Goal: Task Accomplishment & Management: Use online tool/utility

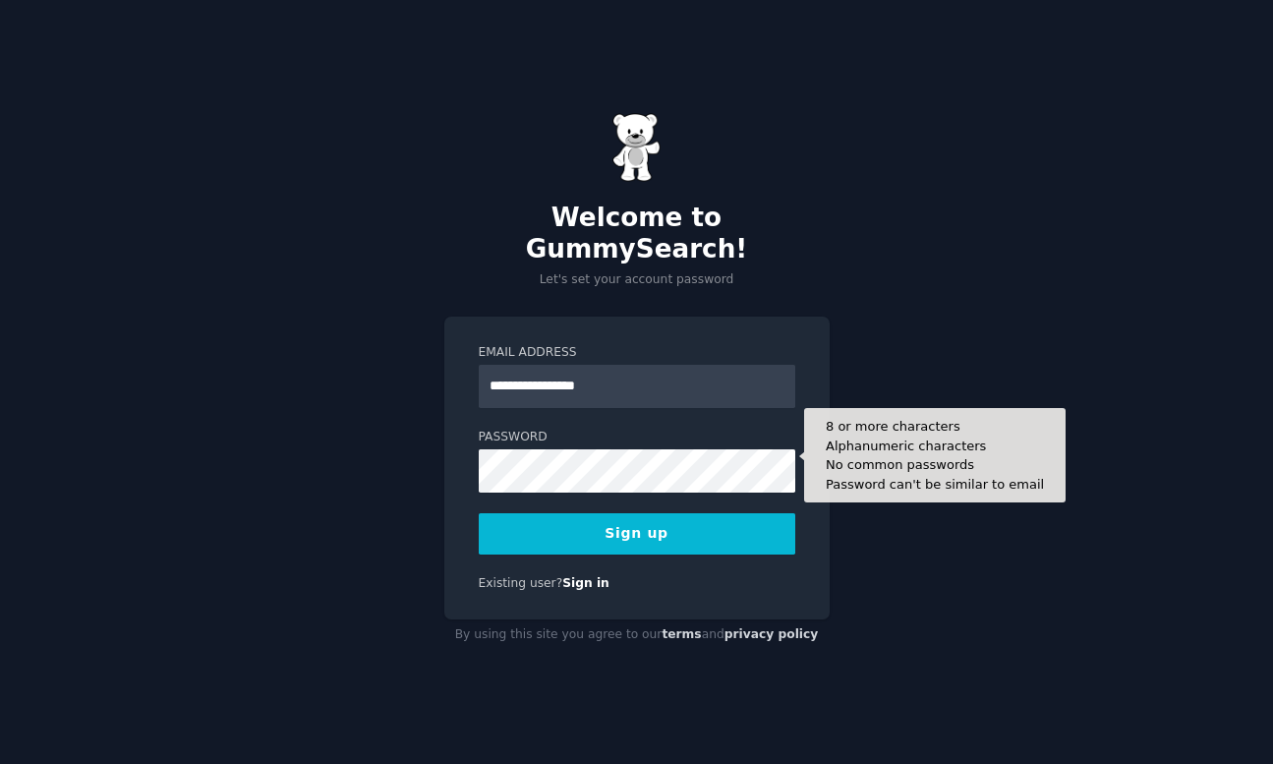
click at [479, 513] on button "Sign up" at bounding box center [637, 533] width 317 height 41
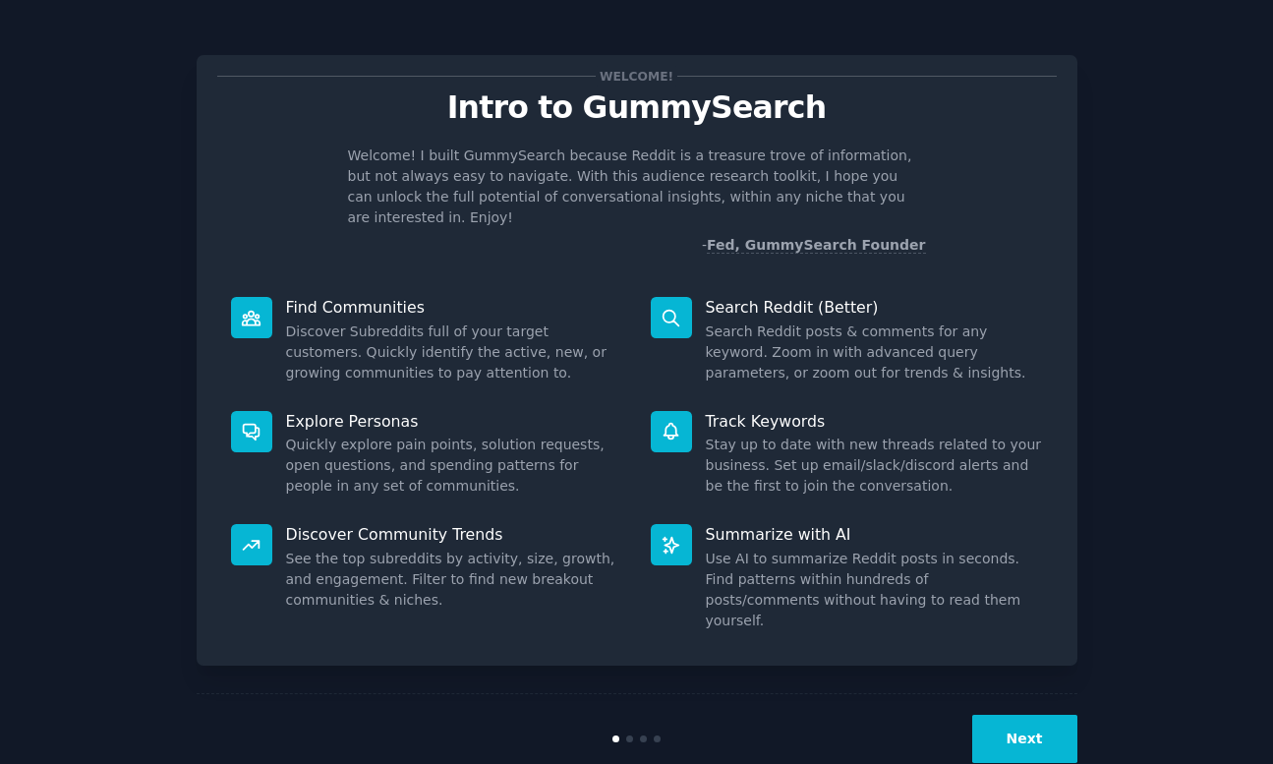
click at [1004, 715] on button "Next" at bounding box center [1024, 739] width 105 height 48
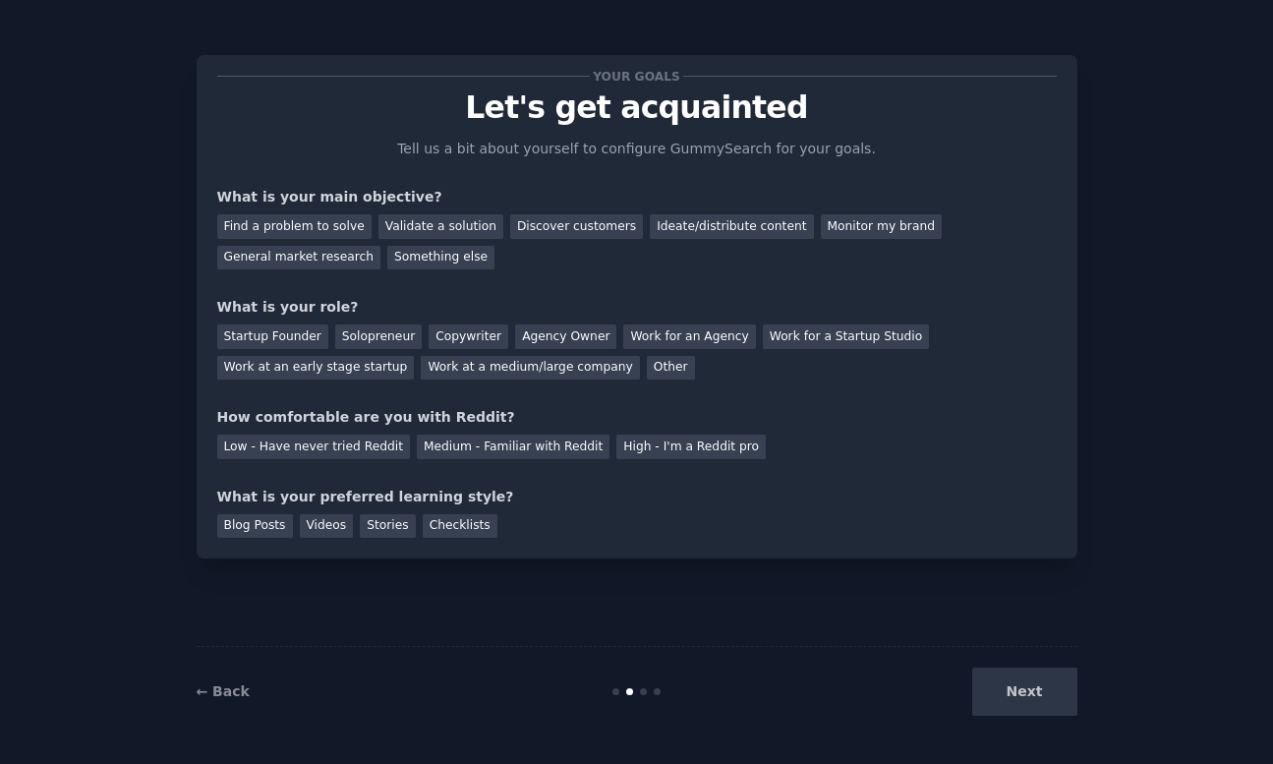
click at [1011, 698] on div "Next" at bounding box center [931, 692] width 294 height 48
click at [409, 226] on div "Validate a solution" at bounding box center [441, 226] width 125 height 25
click at [375, 353] on div "Startup Founder Solopreneur Copywriter Agency Owner Work for an Agency Work for…" at bounding box center [637, 349] width 840 height 62
click at [376, 345] on div "Solopreneur" at bounding box center [378, 336] width 87 height 25
click at [313, 459] on div "Your goals Let's get acquainted Tell us a bit about yourself to configure Gummy…" at bounding box center [637, 307] width 840 height 462
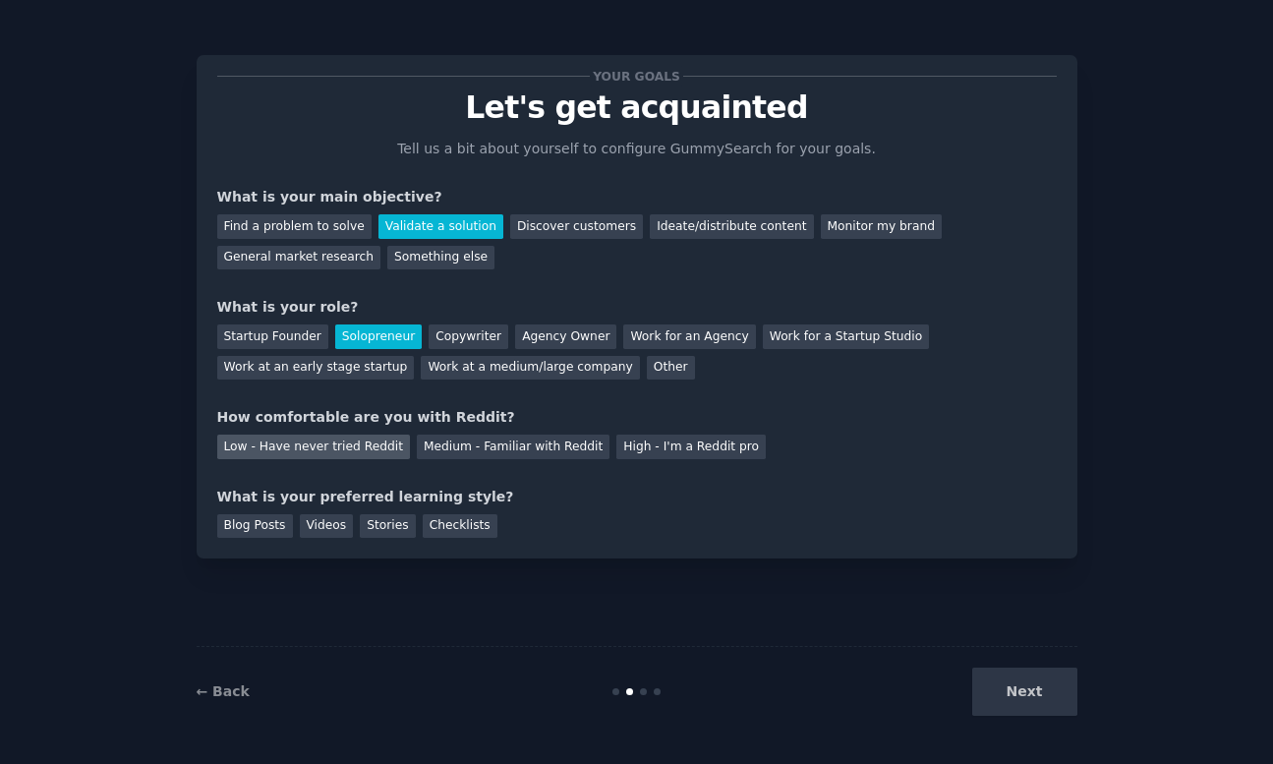
click at [324, 452] on div "Low - Have never tried Reddit" at bounding box center [313, 447] width 193 height 25
drag, startPoint x: 315, startPoint y: 510, endPoint x: 324, endPoint y: 539, distance: 30.2
click at [318, 519] on div "Blog Posts Videos Stories Checklists" at bounding box center [637, 522] width 840 height 31
click at [324, 539] on div "Your goals Let's get acquainted Tell us a bit about yourself to configure Gummy…" at bounding box center [637, 306] width 881 height 503
click at [332, 536] on div "Videos" at bounding box center [327, 526] width 54 height 25
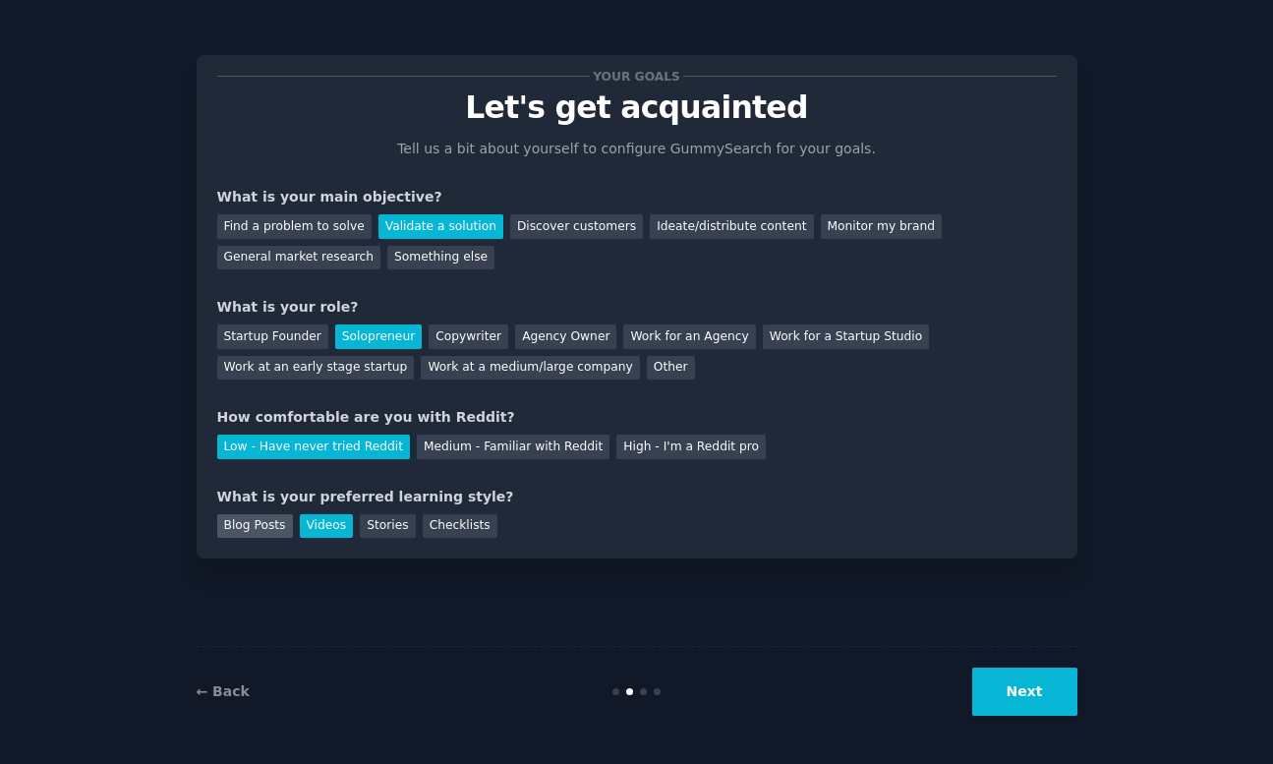
click at [256, 528] on div "Blog Posts" at bounding box center [255, 526] width 76 height 25
click at [1026, 695] on button "Next" at bounding box center [1024, 692] width 105 height 48
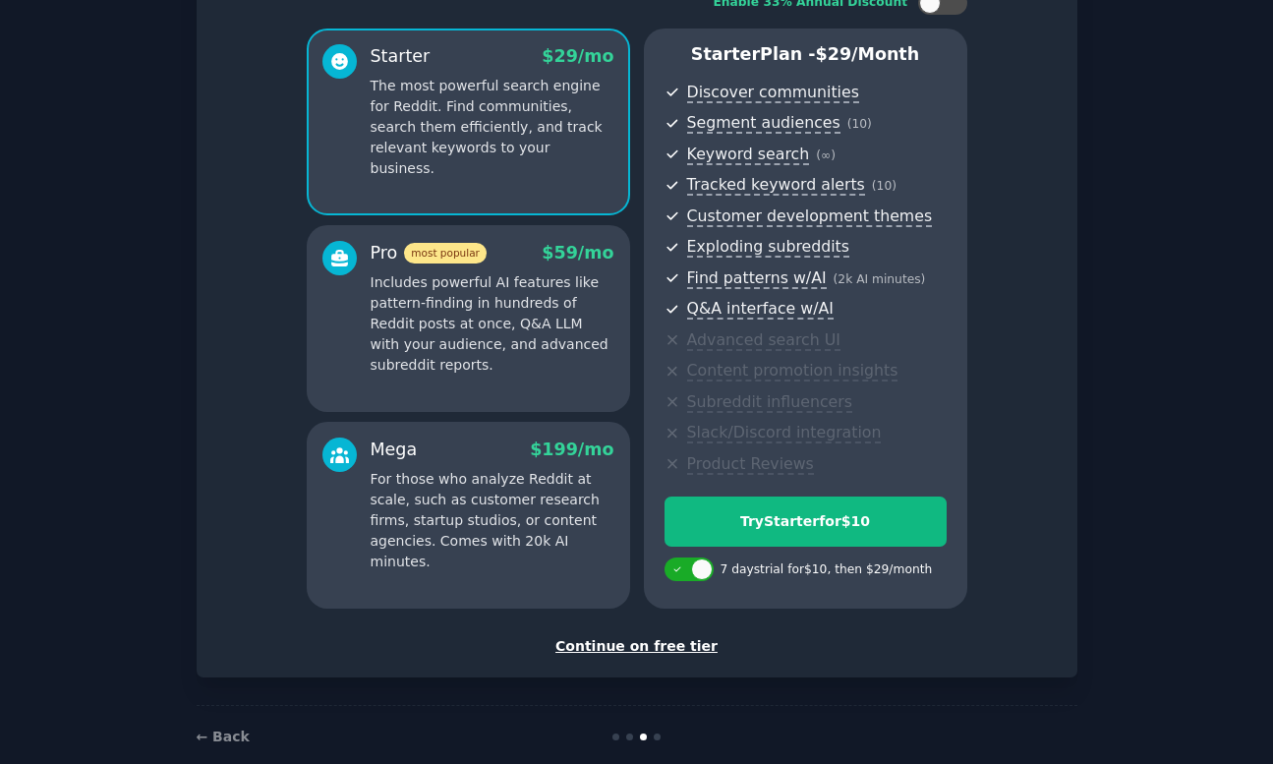
scroll to position [151, 0]
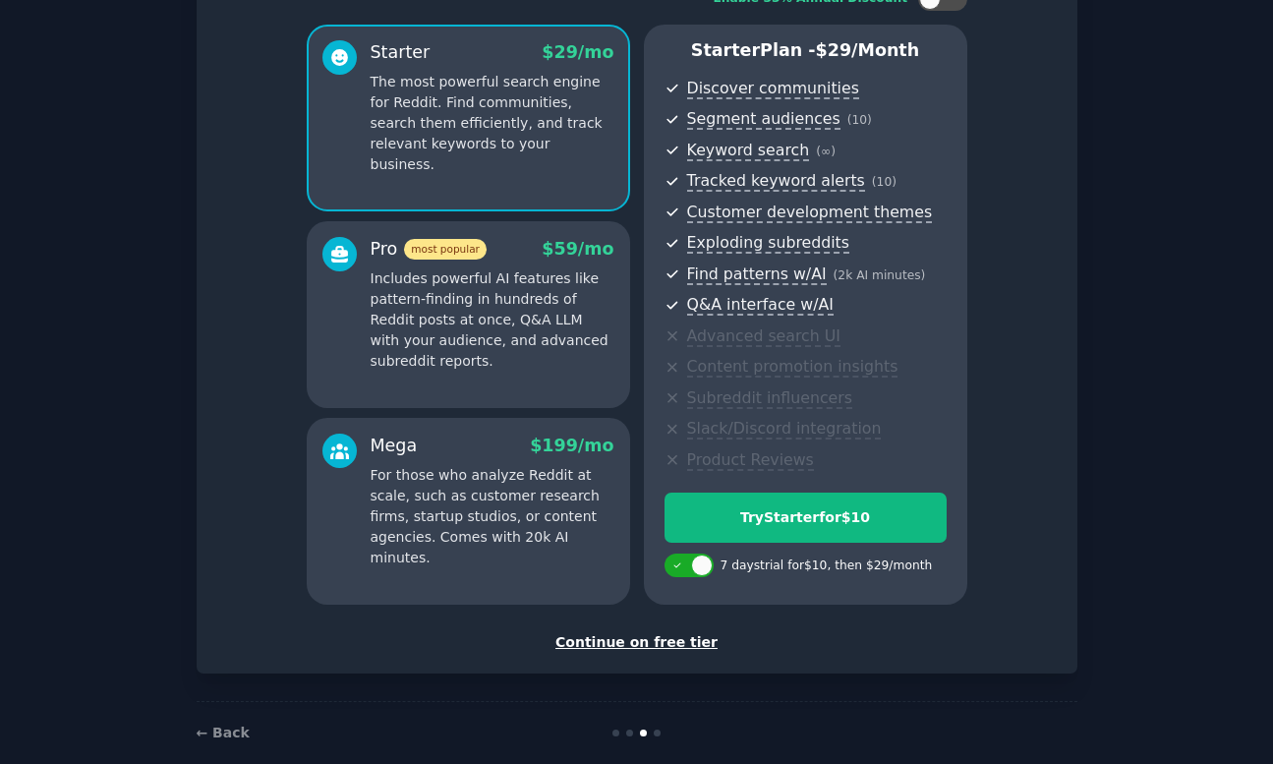
click at [633, 643] on div "Continue on free tier" at bounding box center [637, 642] width 840 height 21
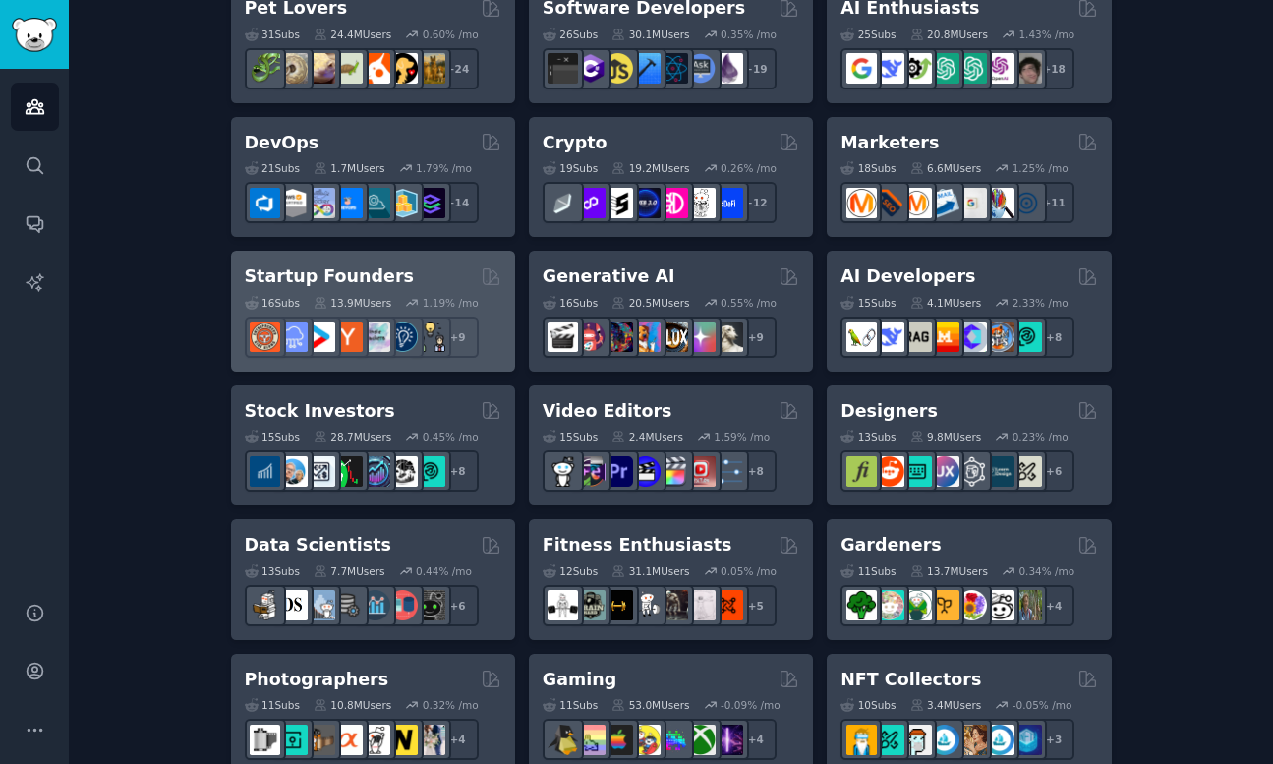
scroll to position [397, 0]
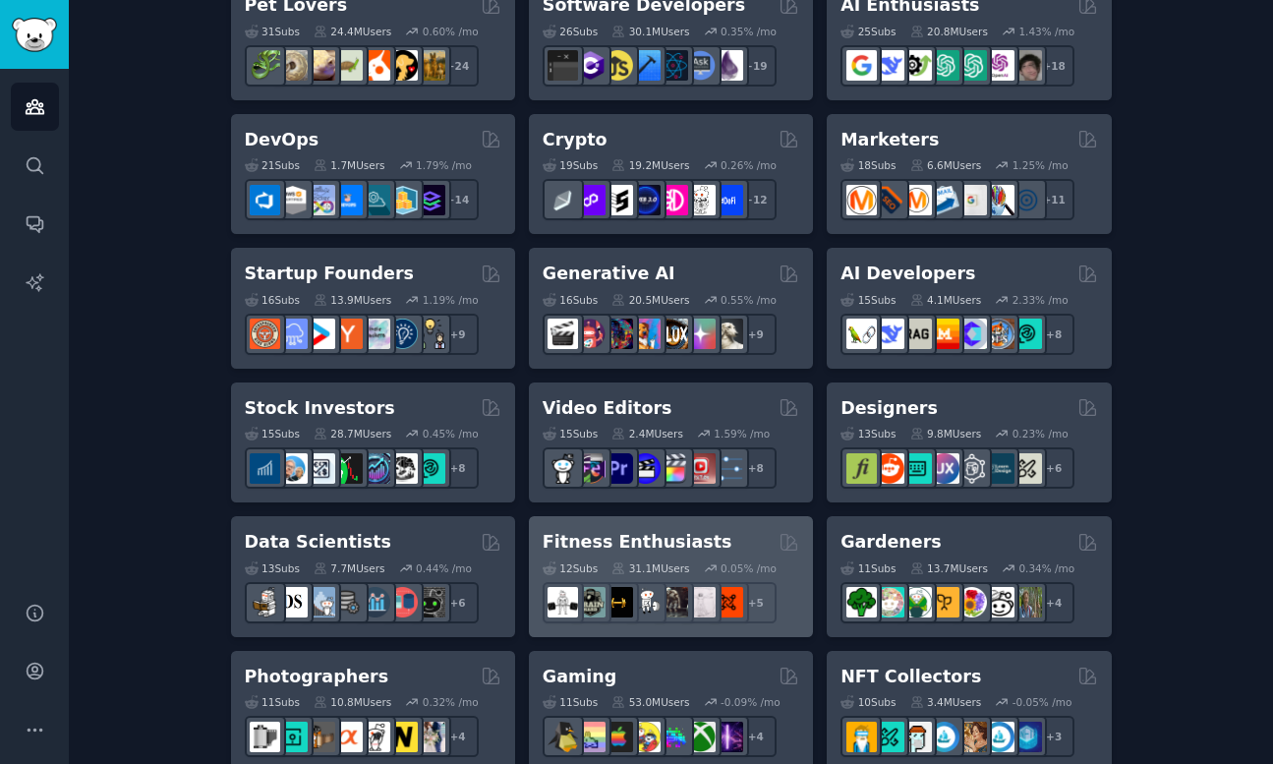
click at [610, 542] on h2 "Fitness Enthusiasts" at bounding box center [638, 542] width 190 height 25
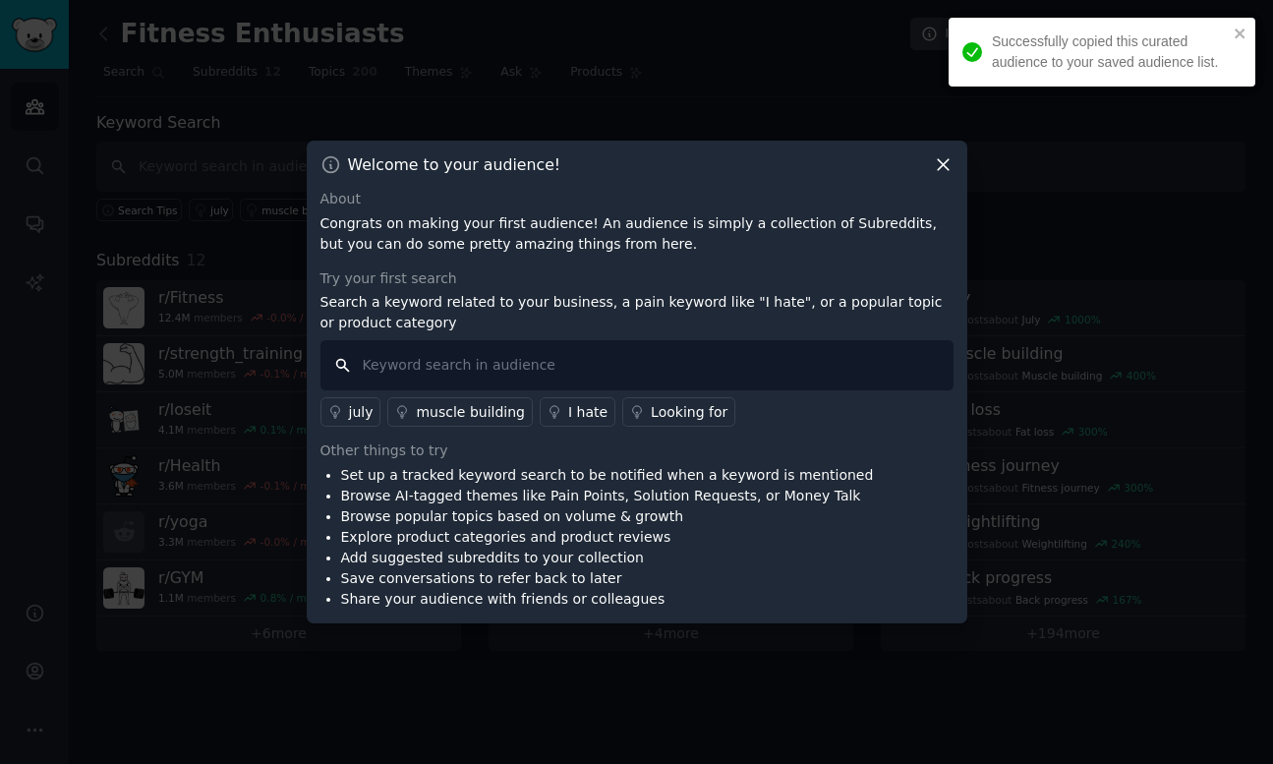
click at [524, 367] on input "text" at bounding box center [637, 365] width 633 height 50
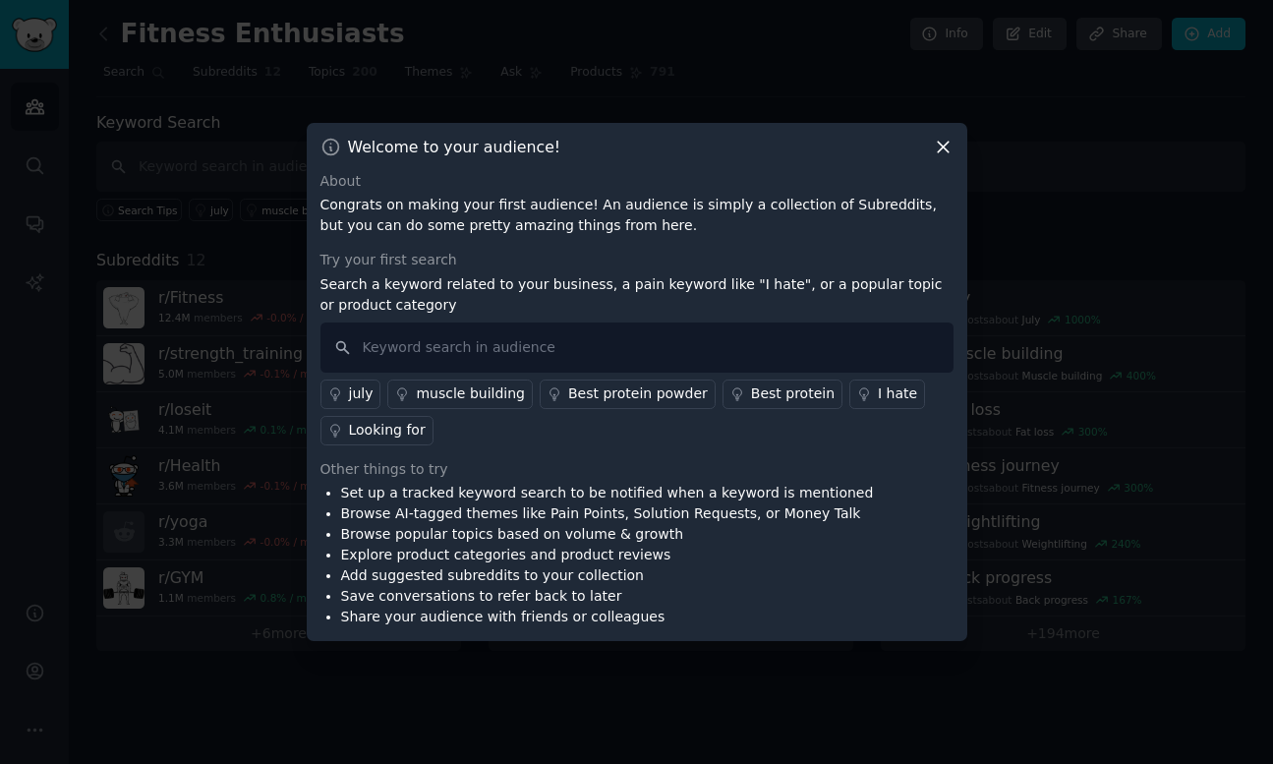
click at [940, 146] on icon at bounding box center [943, 147] width 21 height 21
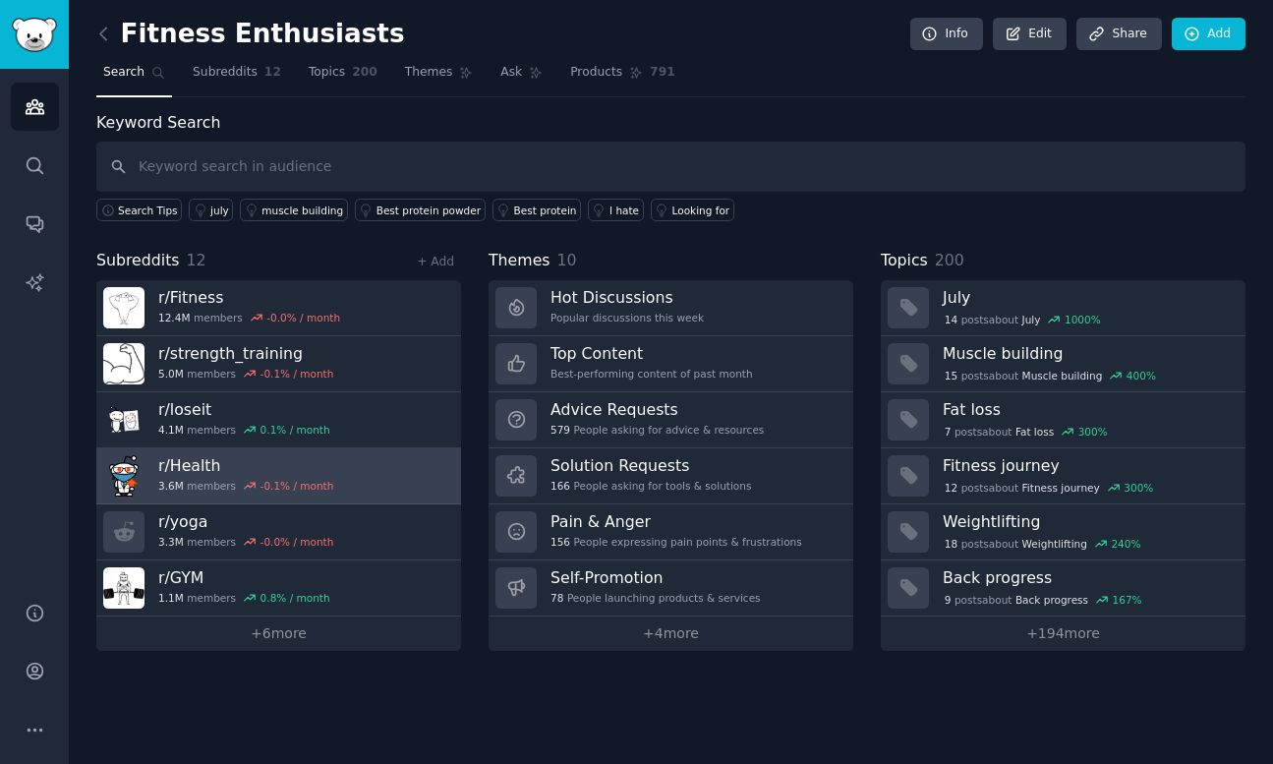
click at [240, 474] on h3 "r/ Health" at bounding box center [245, 465] width 175 height 21
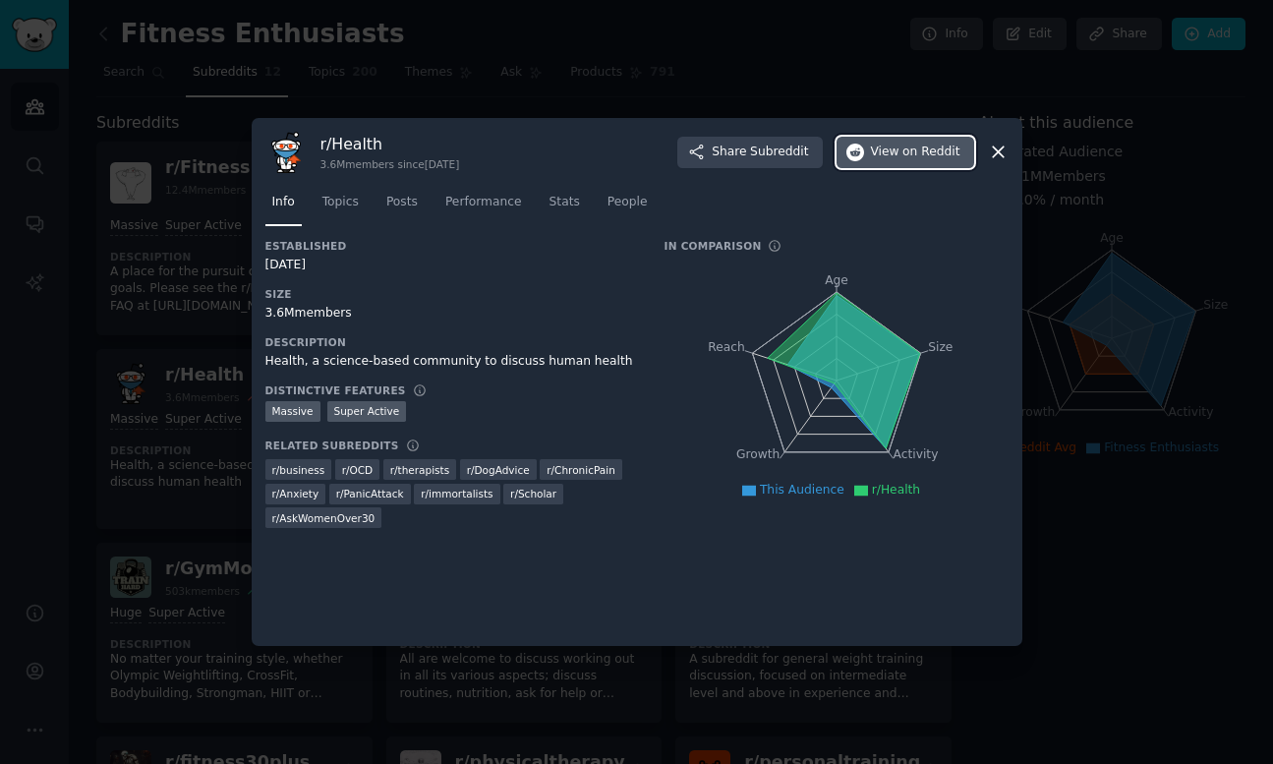
click at [905, 145] on span "on Reddit" at bounding box center [931, 153] width 57 height 18
click at [991, 150] on icon at bounding box center [998, 152] width 21 height 21
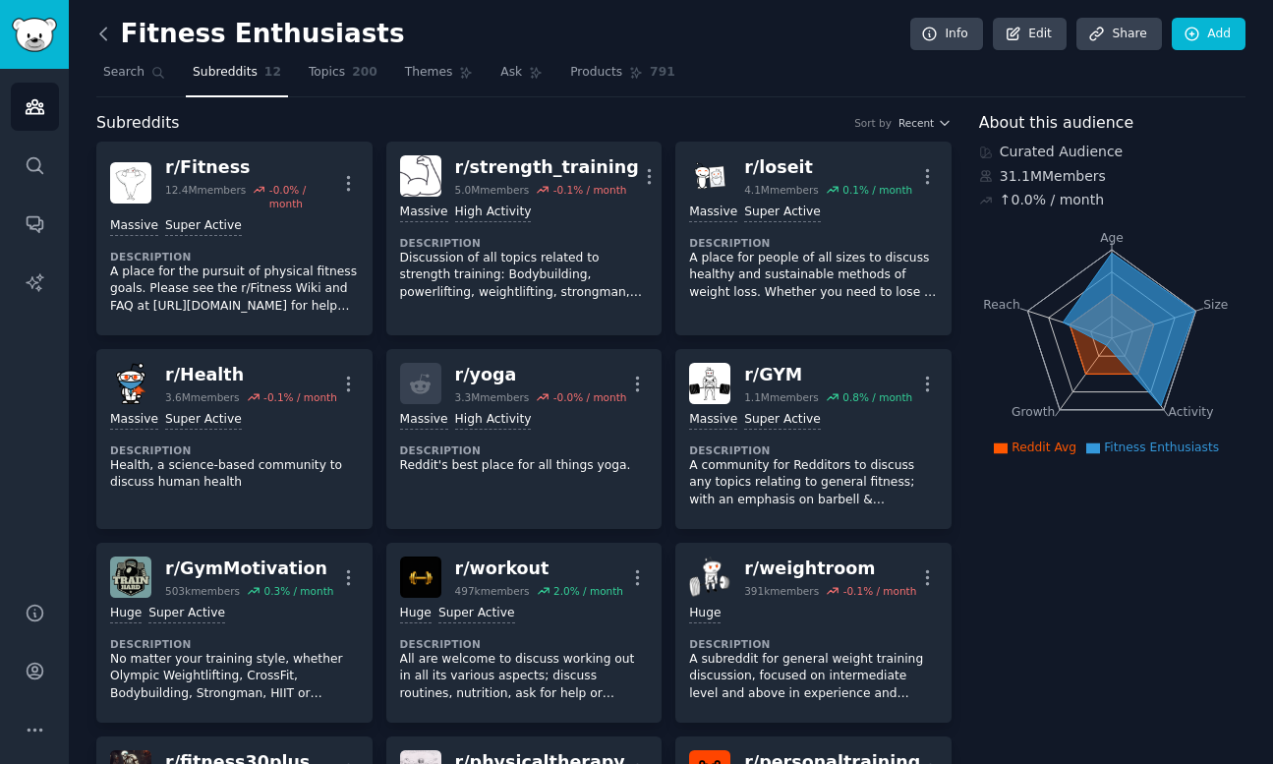
click at [97, 41] on icon at bounding box center [103, 34] width 21 height 21
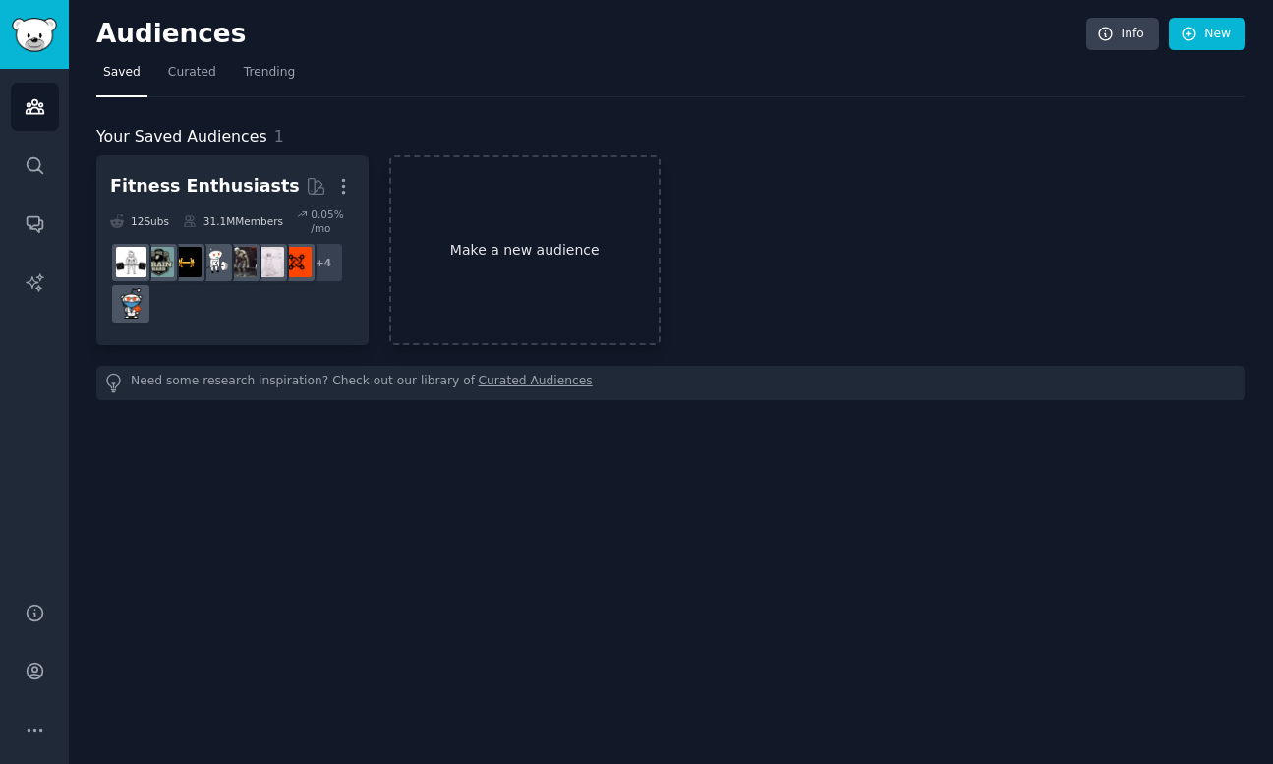
click at [517, 223] on link "Make a new audience" at bounding box center [525, 250] width 272 height 190
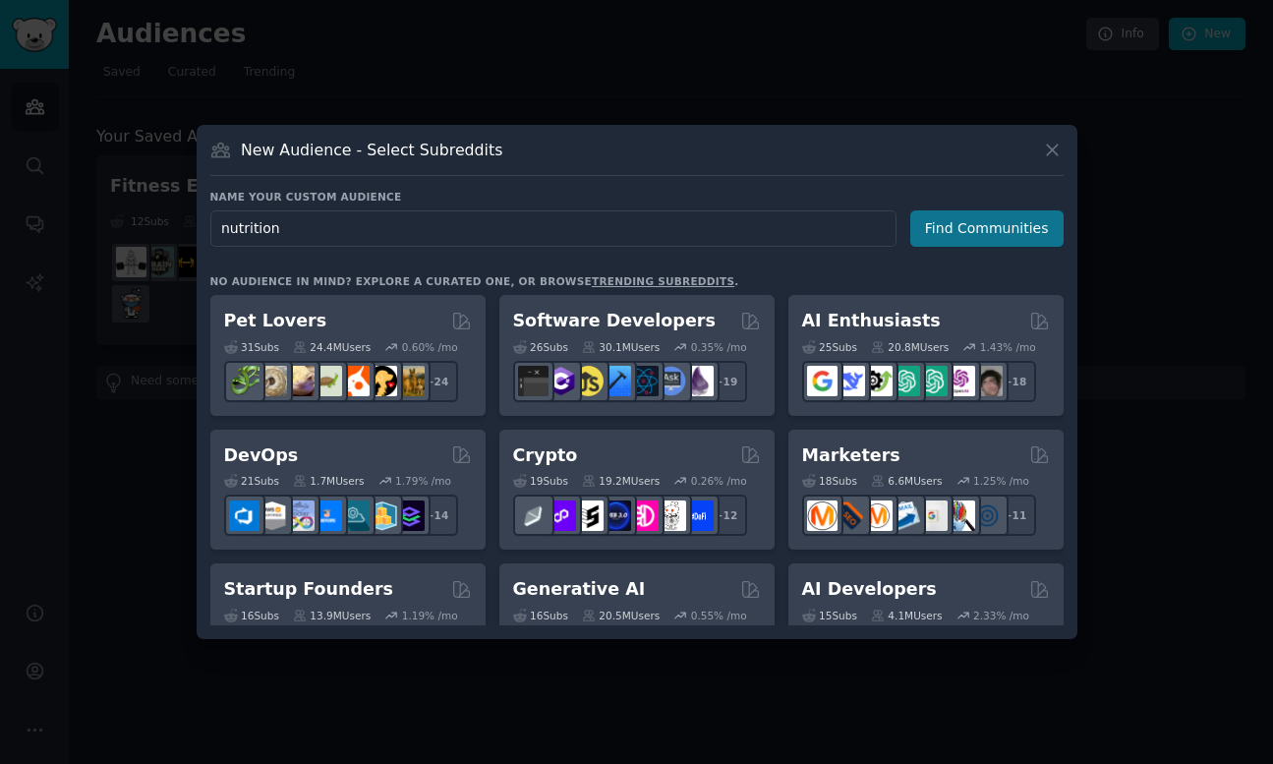
type input "nutrition"
click at [967, 233] on button "Find Communities" at bounding box center [987, 228] width 153 height 36
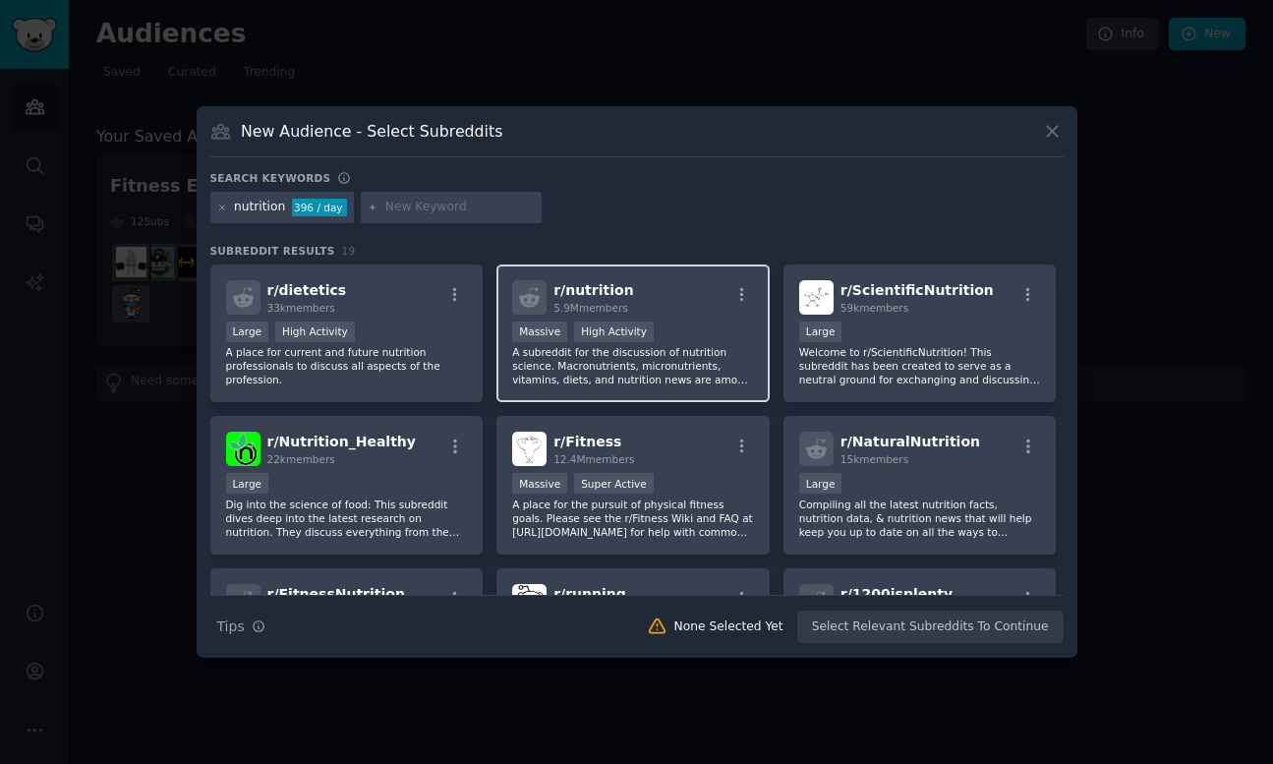
click at [735, 283] on div "r/ nutrition 5.9M members" at bounding box center [633, 297] width 242 height 34
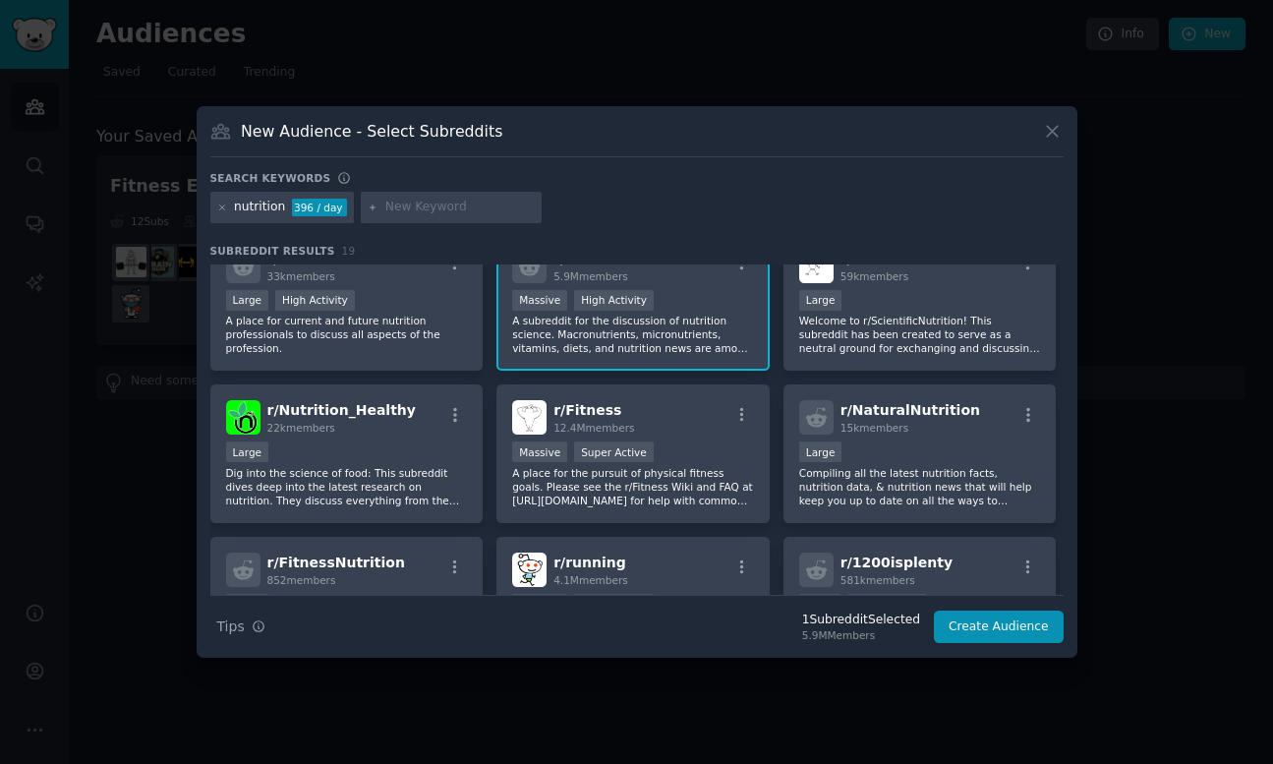
scroll to position [32, 0]
click at [342, 441] on div "Large" at bounding box center [347, 453] width 242 height 25
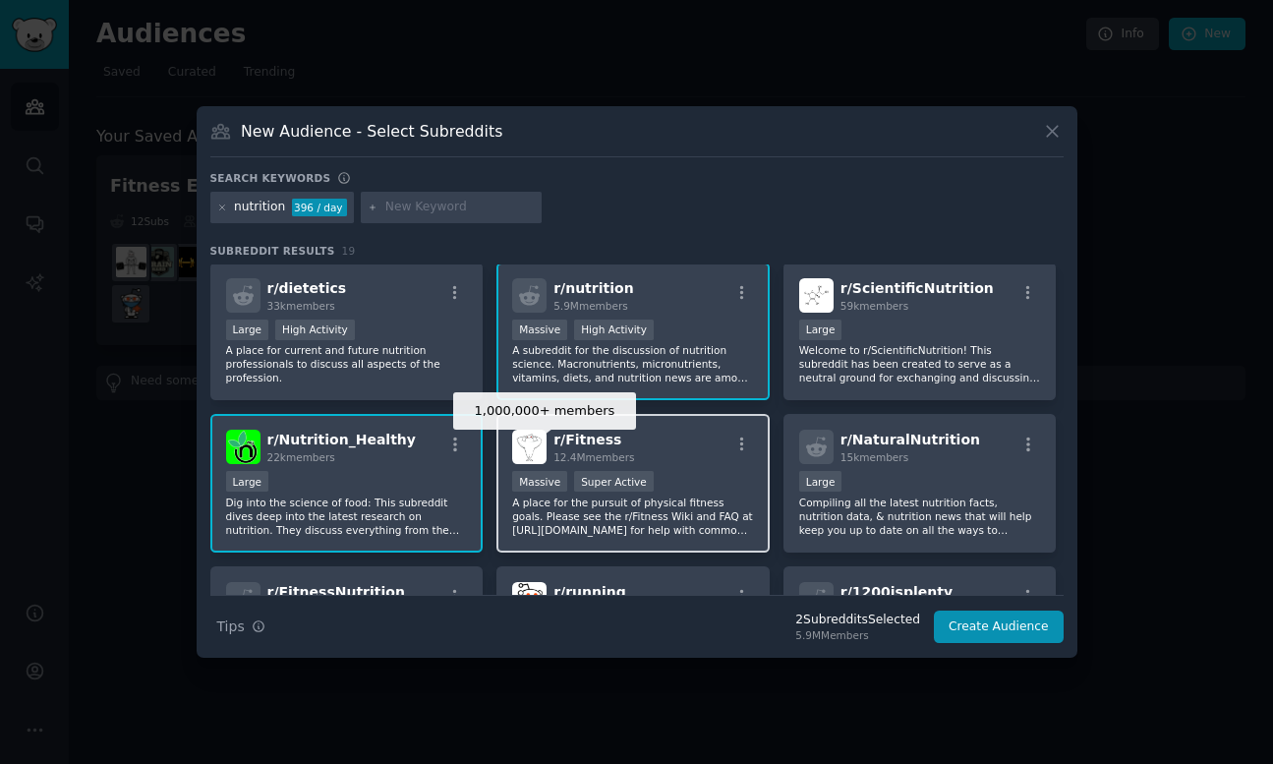
scroll to position [0, 0]
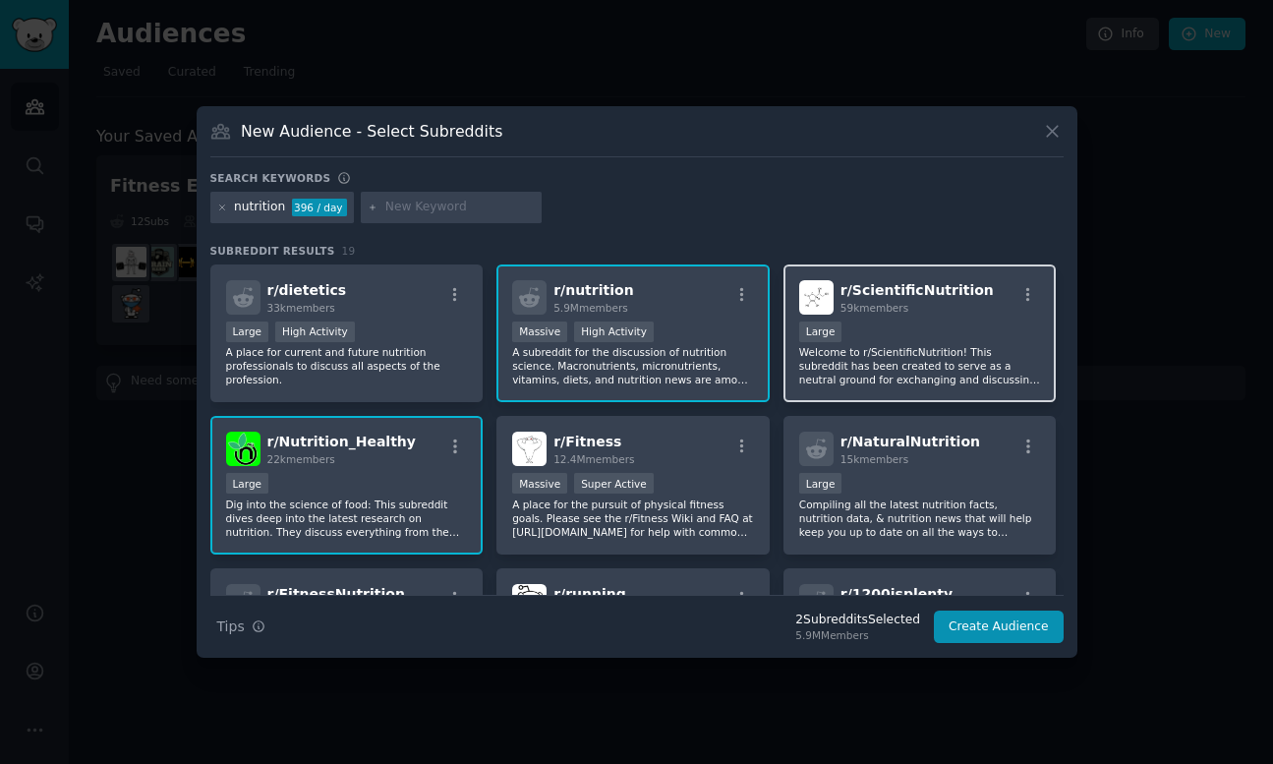
click at [955, 353] on p "Welcome to r/ScientificNutrition! This subreddit has been created to serve as a…" at bounding box center [920, 365] width 242 height 41
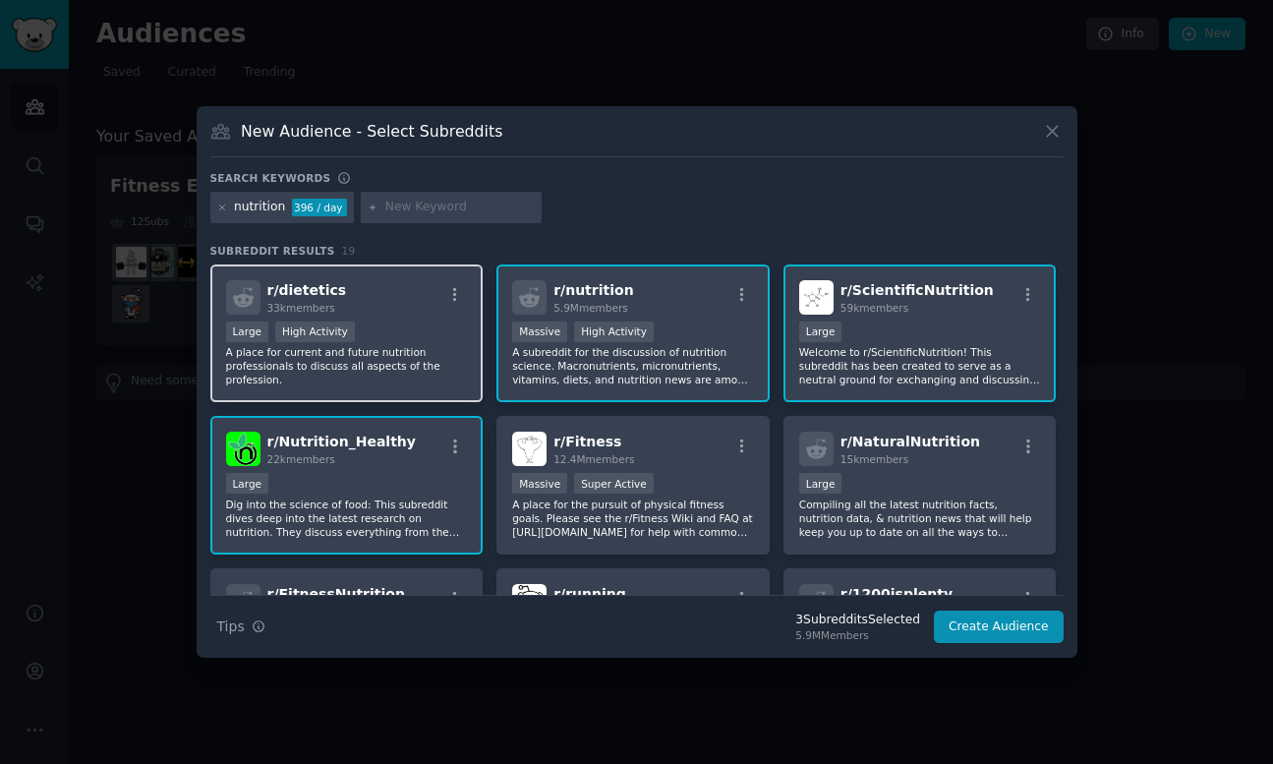
click at [364, 371] on p "A place for current and future nutrition professionals to discuss all aspects o…" at bounding box center [347, 365] width 242 height 41
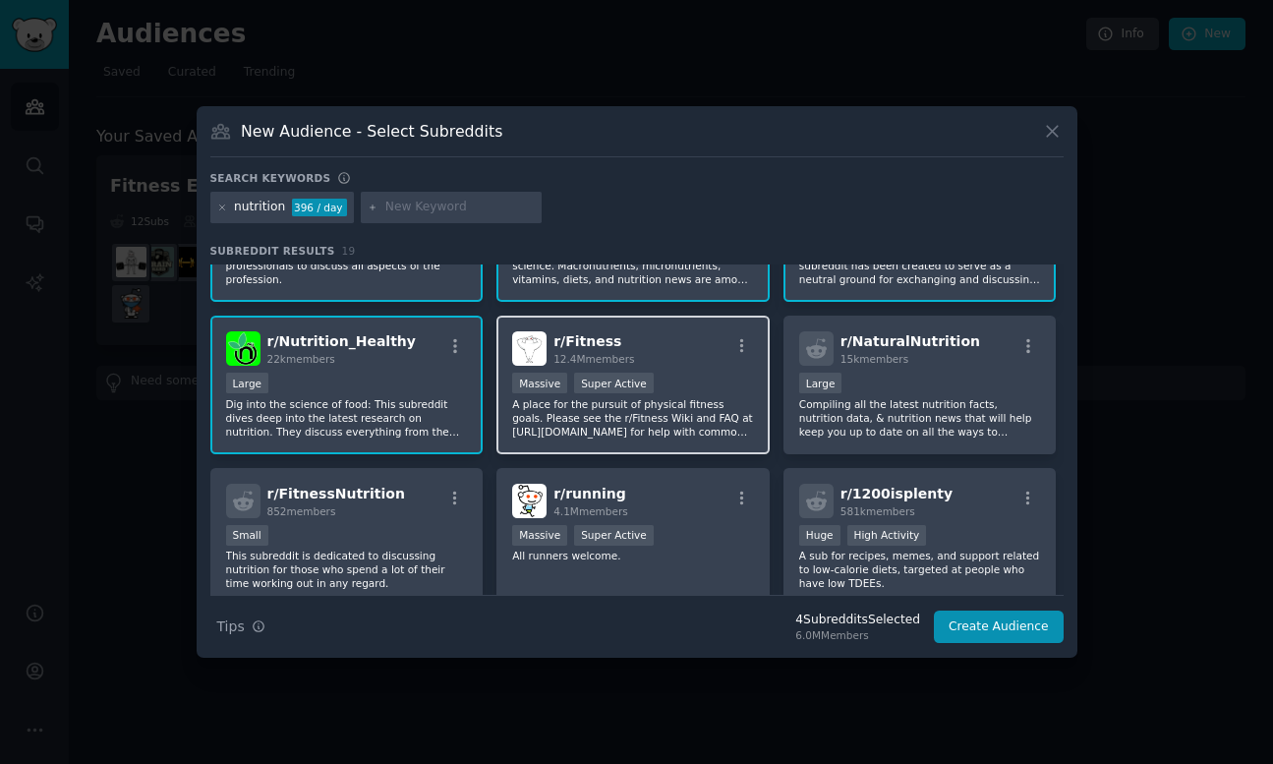
scroll to position [111, 0]
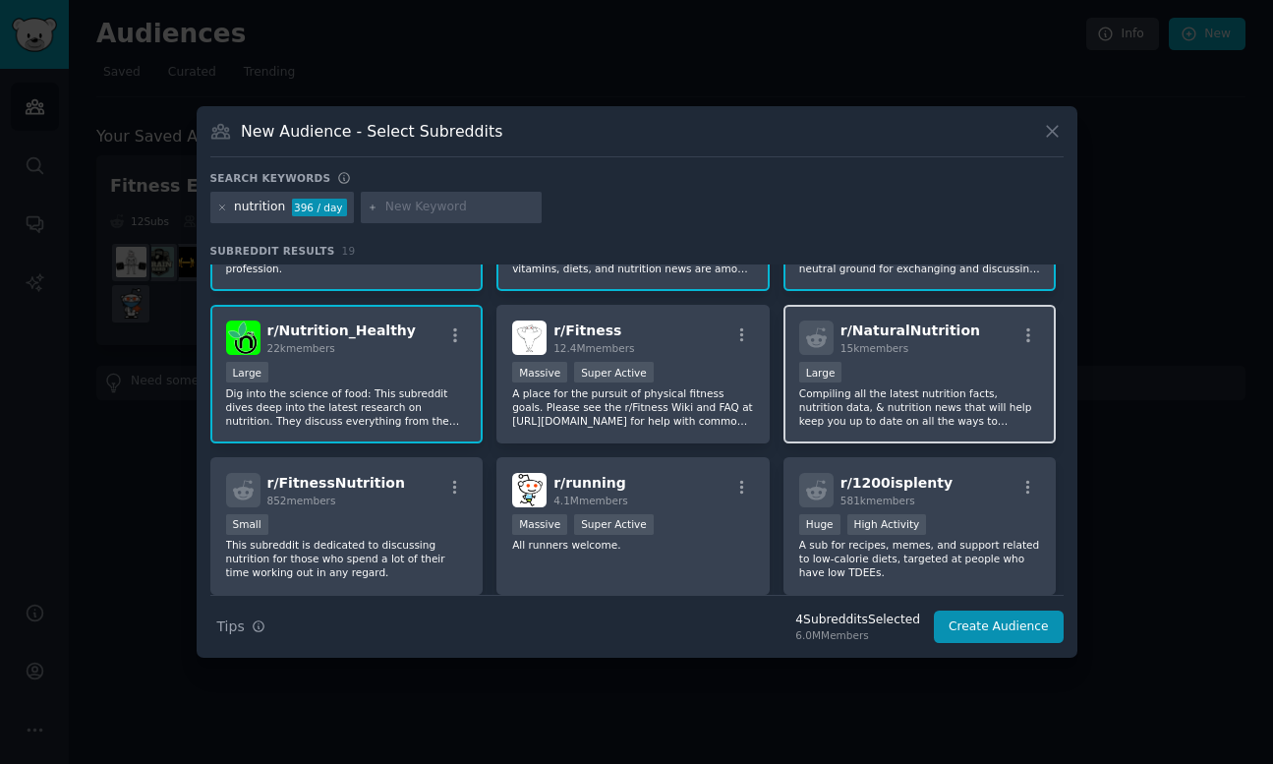
click at [851, 396] on p "Compiling all the latest nutrition facts, nutrition data, & nutrition news that…" at bounding box center [920, 406] width 242 height 41
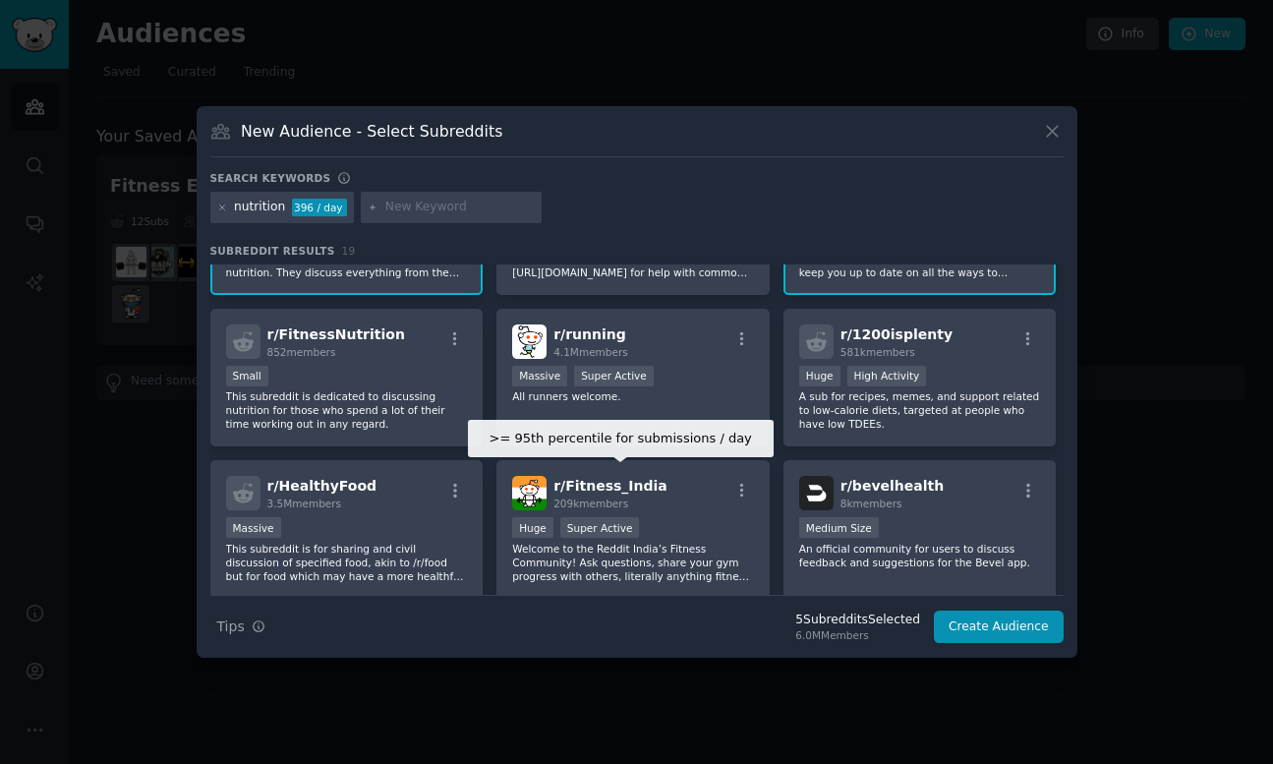
scroll to position [262, 0]
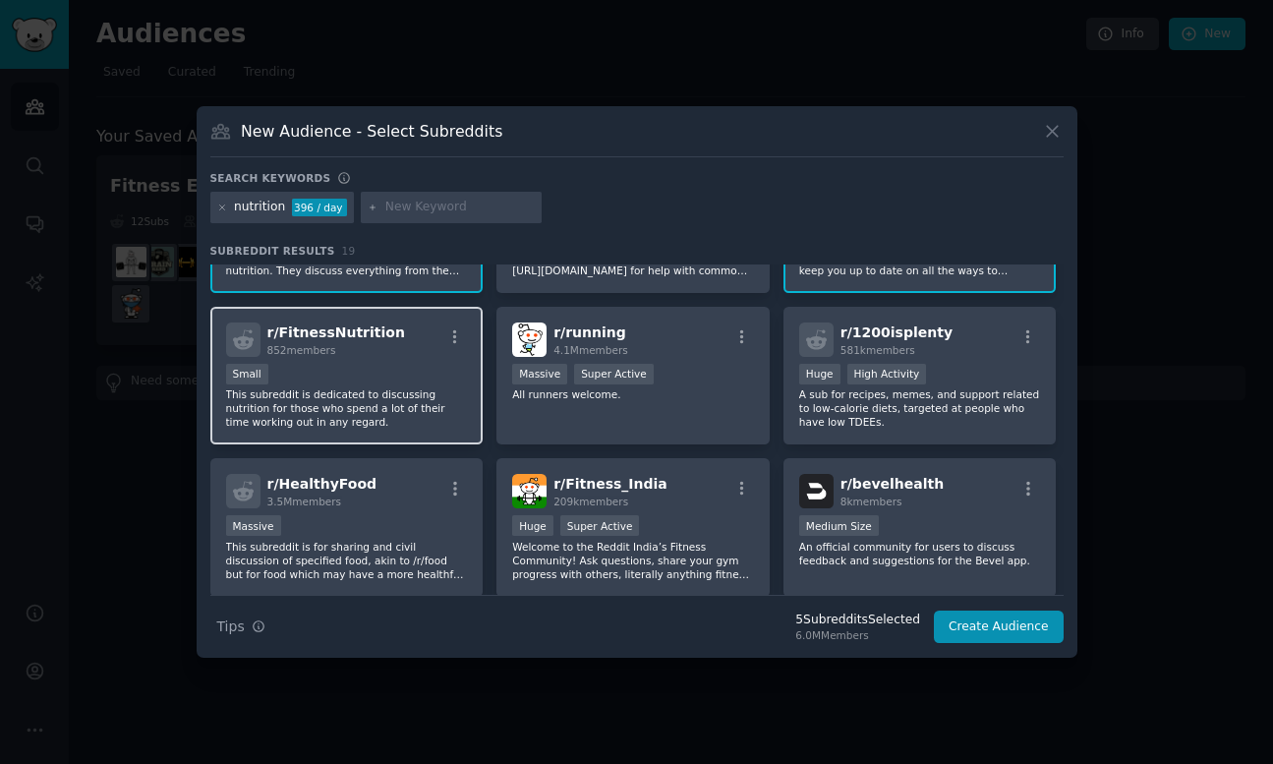
click at [360, 398] on p "This subreddit is dedicated to discussing nutrition for those who spend a lot o…" at bounding box center [347, 407] width 242 height 41
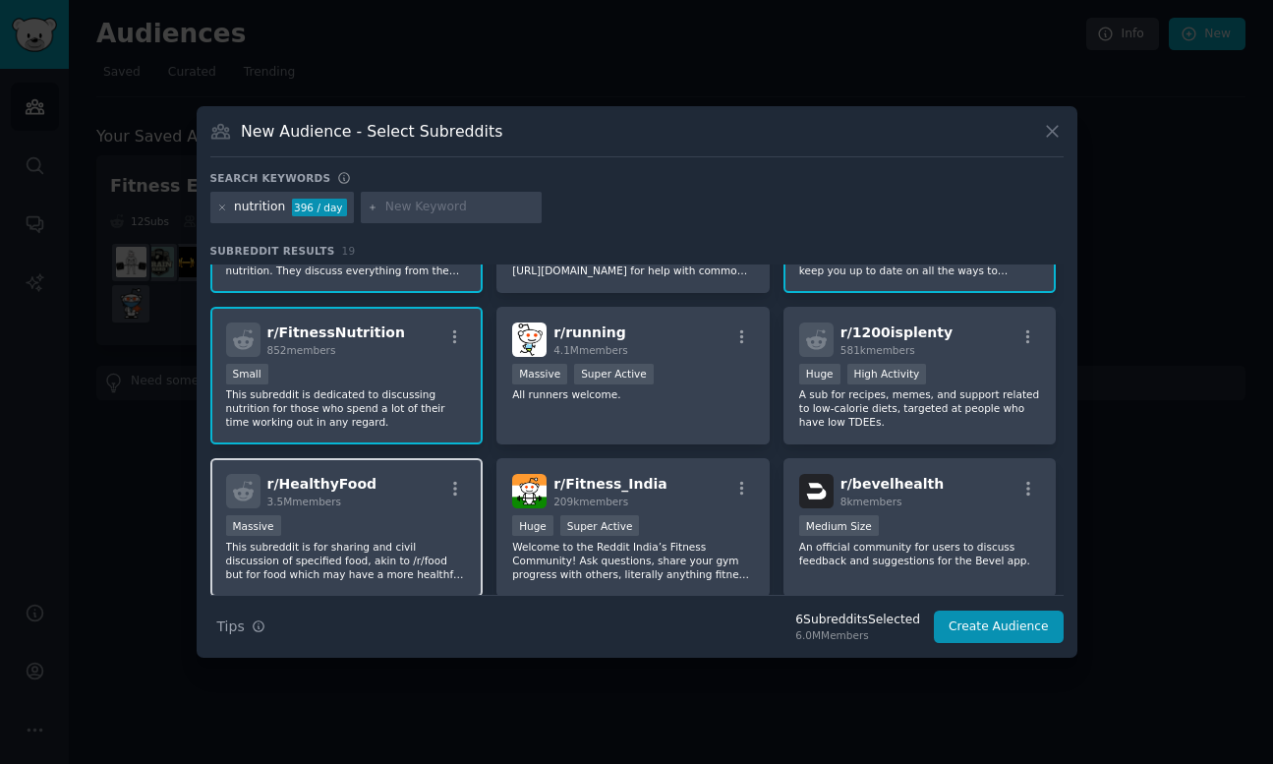
click at [373, 515] on div "Massive" at bounding box center [347, 527] width 242 height 25
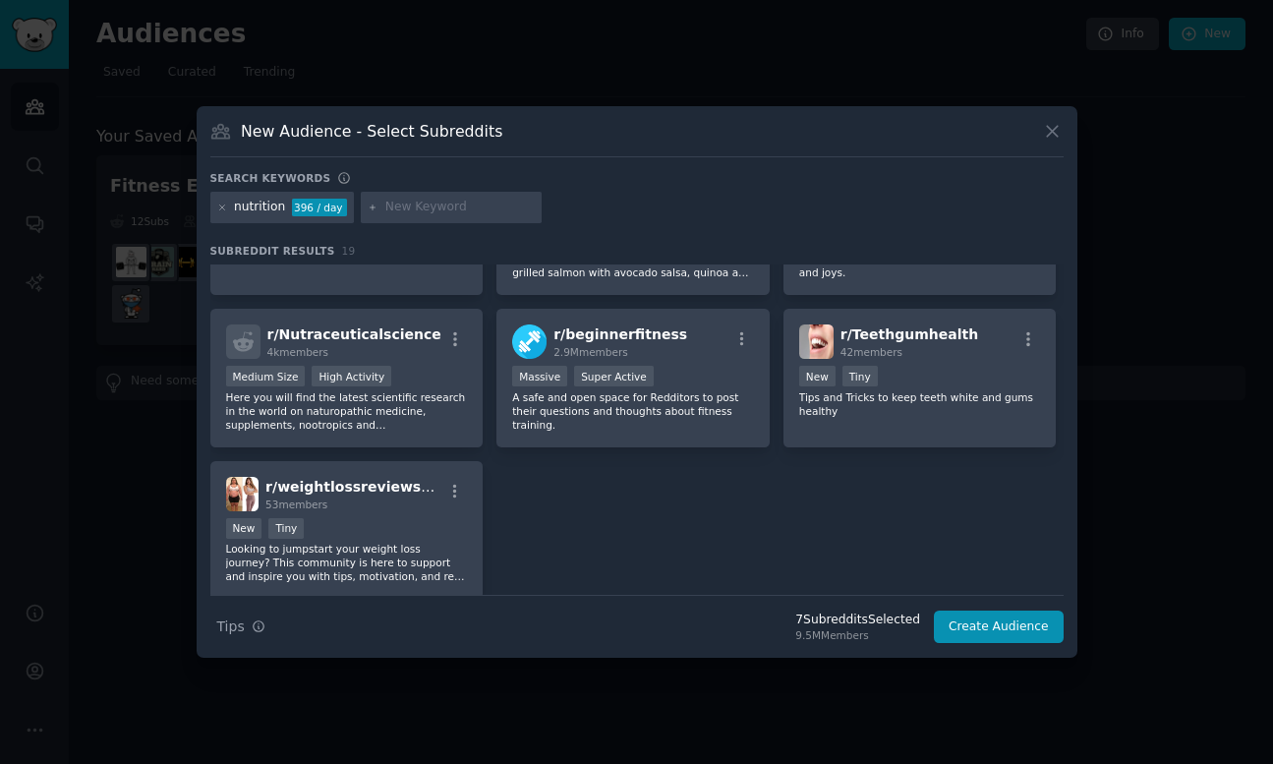
scroll to position [788, 0]
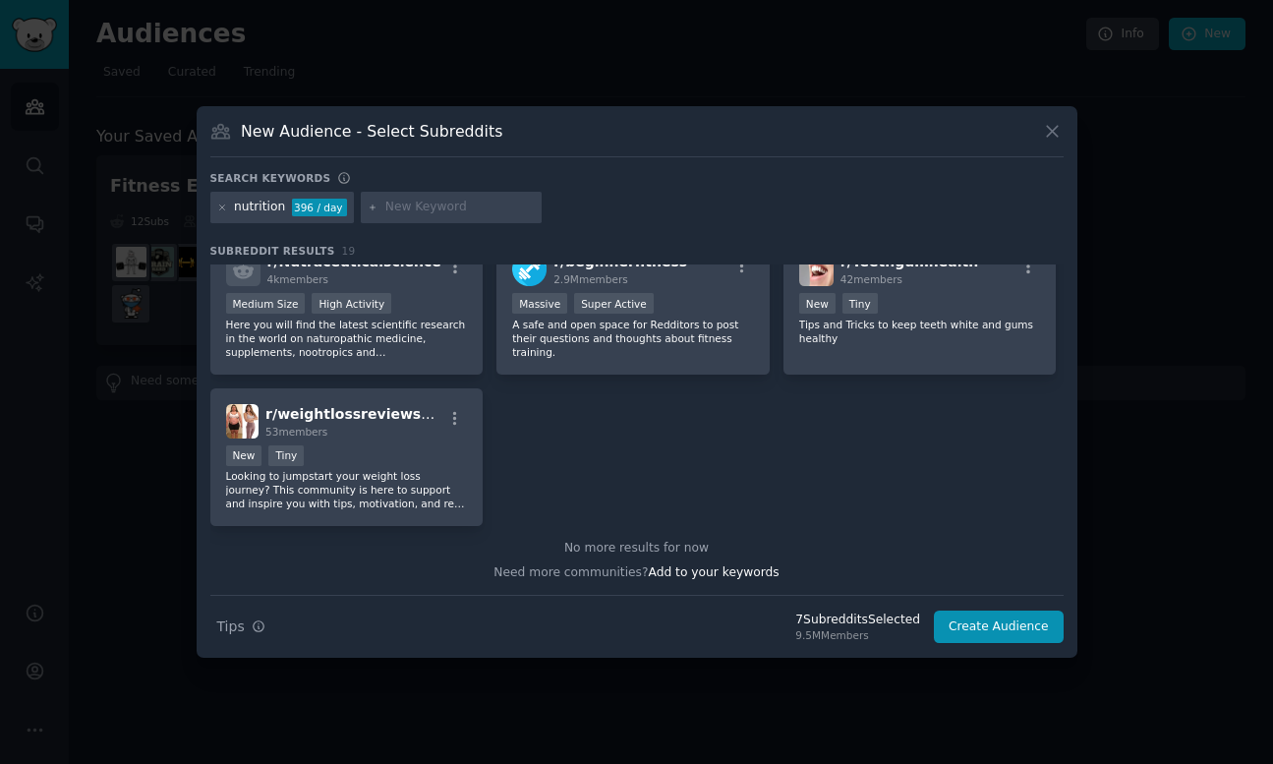
click at [490, 206] on input "text" at bounding box center [459, 208] width 149 height 18
type input "weight loose"
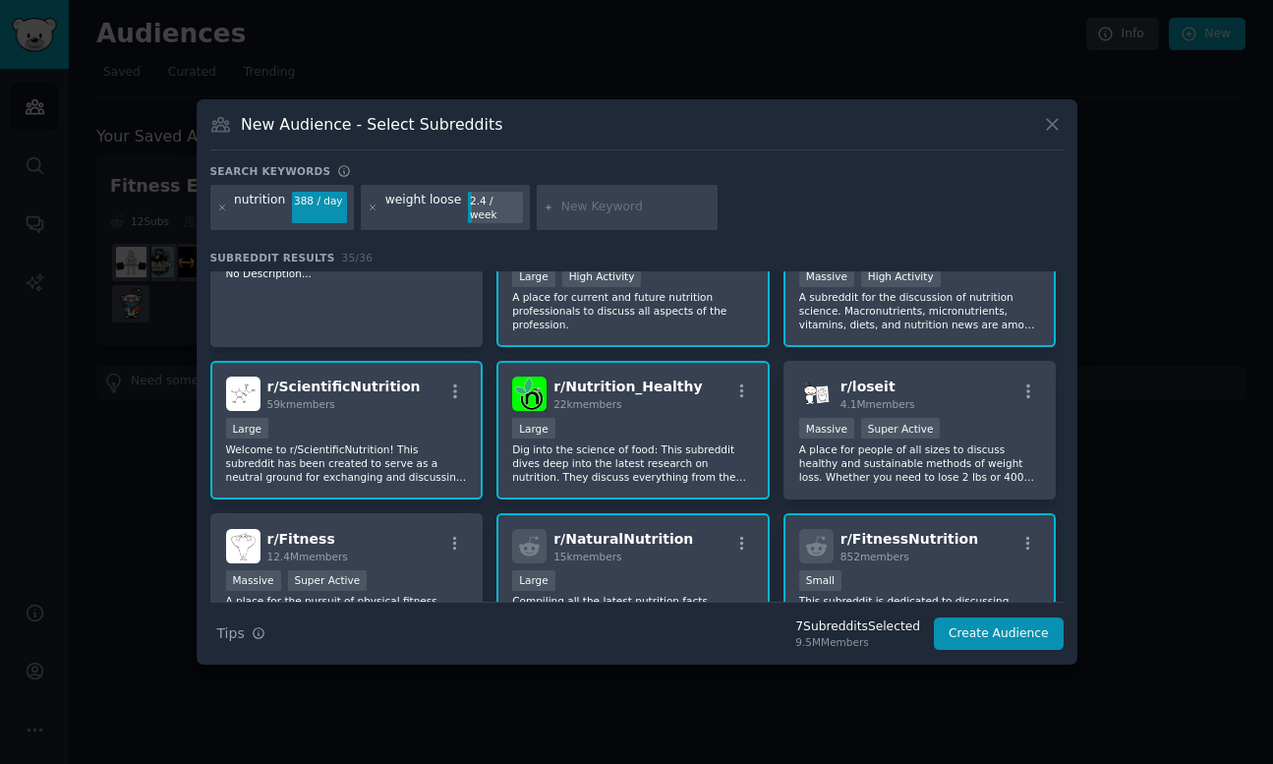
scroll to position [66, 0]
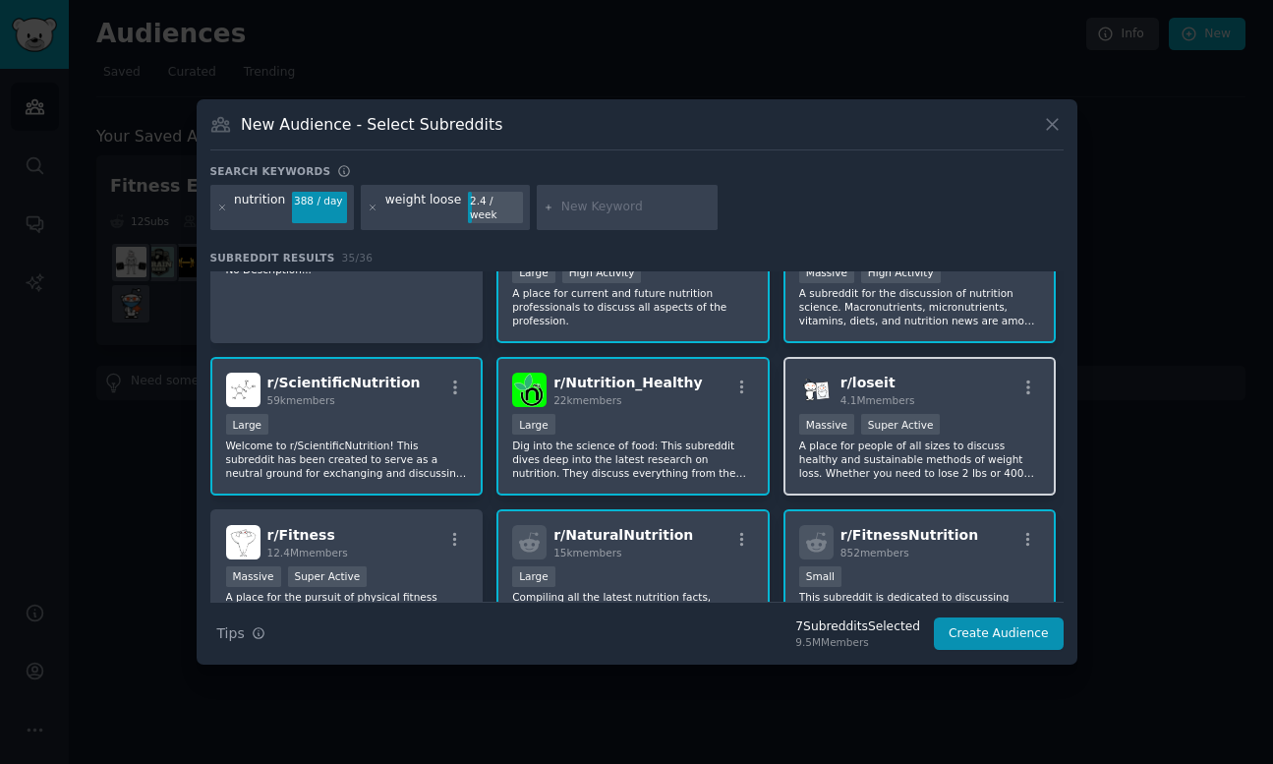
click at [937, 460] on p "A place for people of all sizes to discuss healthy and sustainable methods of w…" at bounding box center [920, 459] width 242 height 41
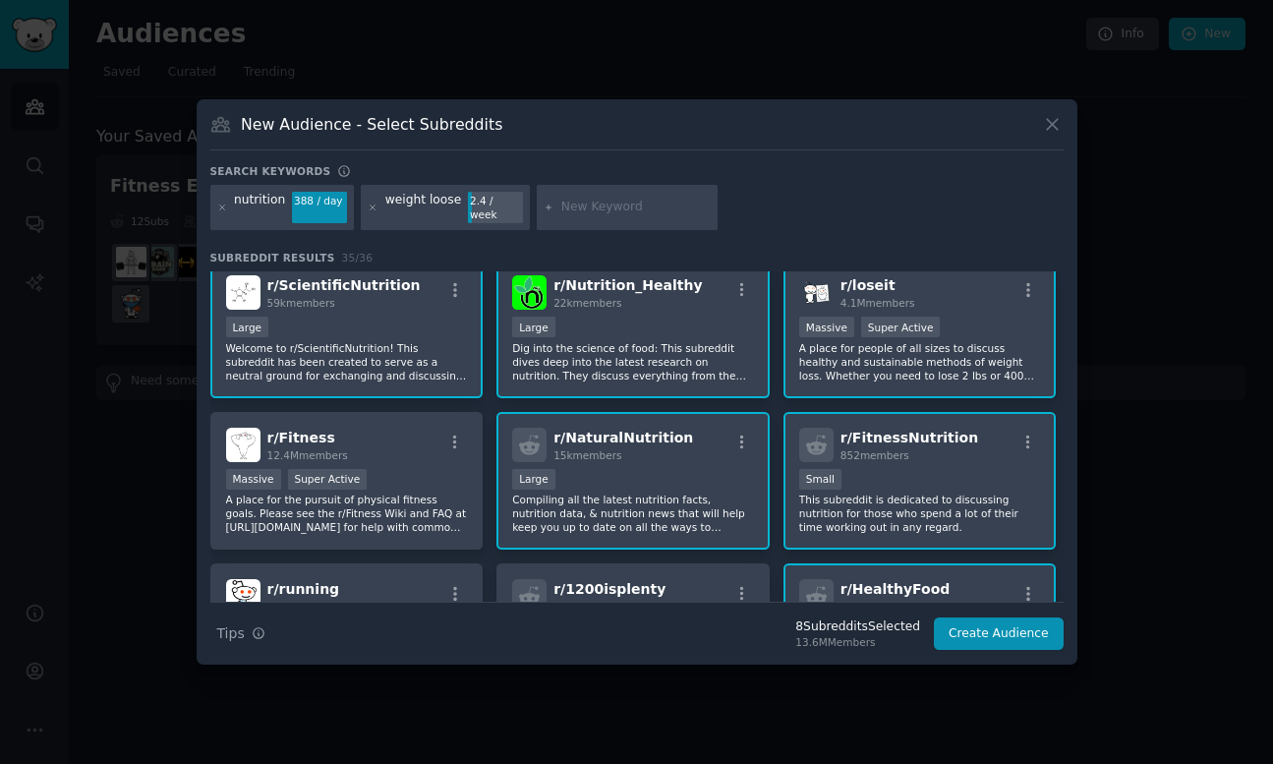
scroll to position [165, 0]
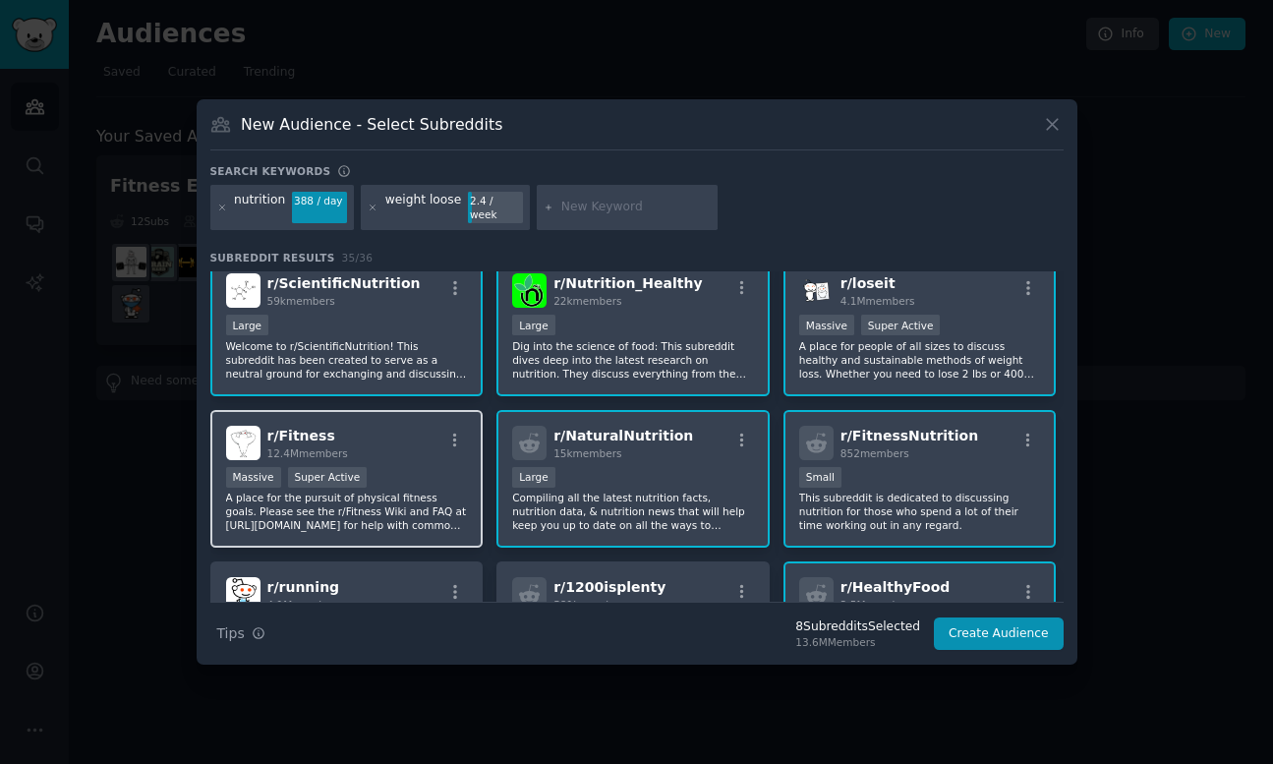
click at [428, 507] on p "A place for the pursuit of physical fitness goals. Please see the r/Fitness Wik…" at bounding box center [347, 511] width 242 height 41
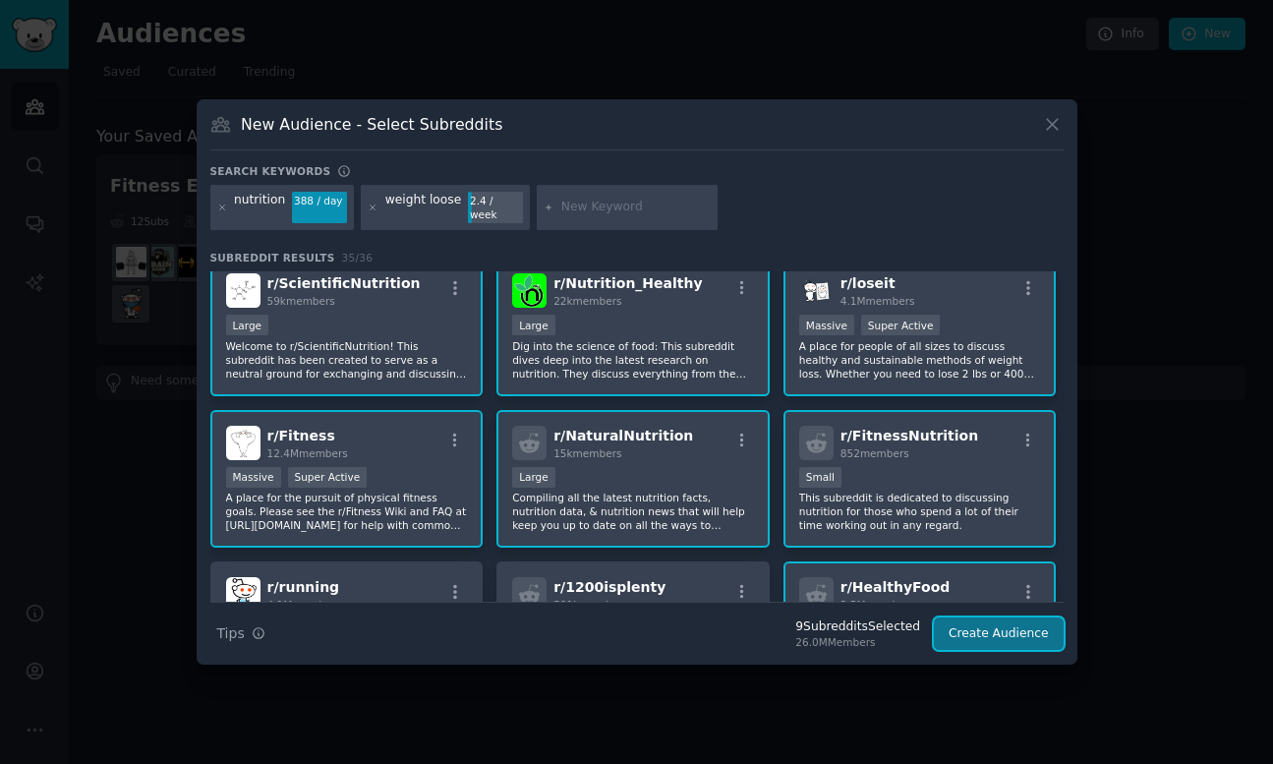
click at [1007, 639] on button "Create Audience" at bounding box center [999, 634] width 130 height 33
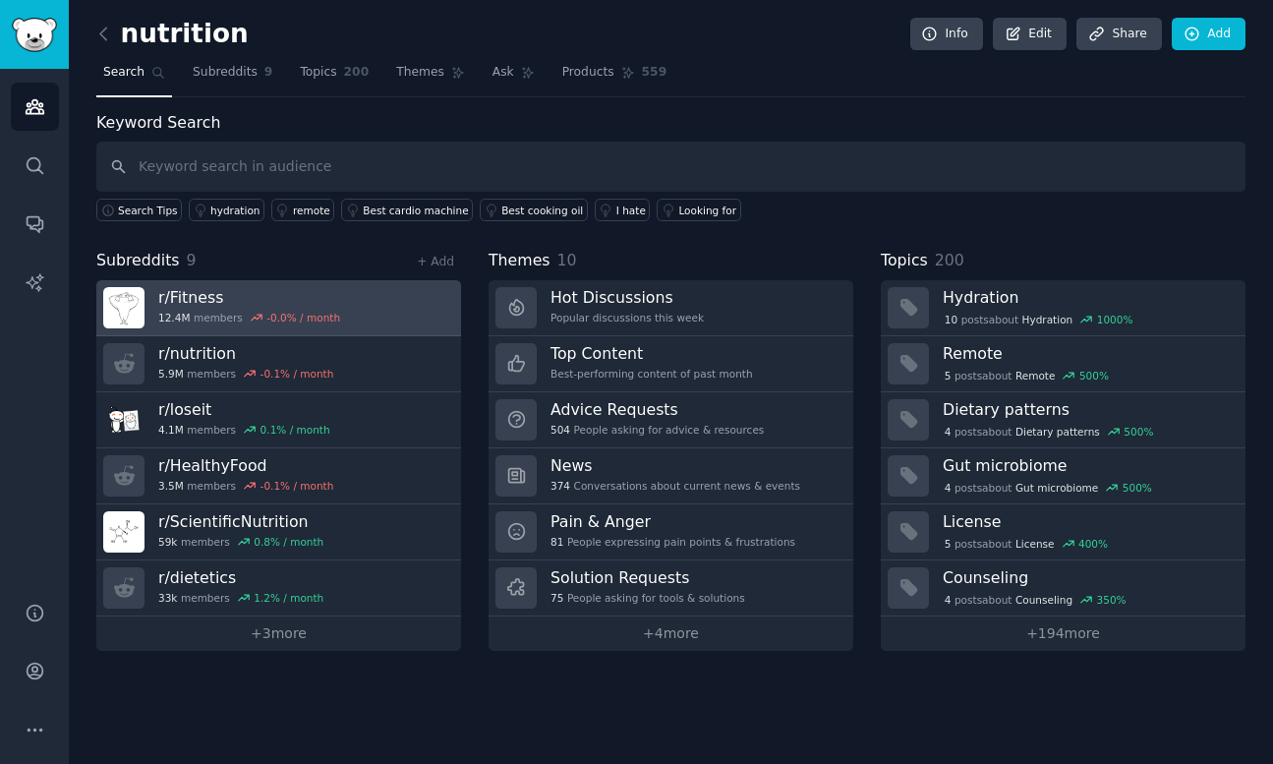
click at [236, 315] on div "12.4M members -0.0 % / month" at bounding box center [249, 318] width 182 height 14
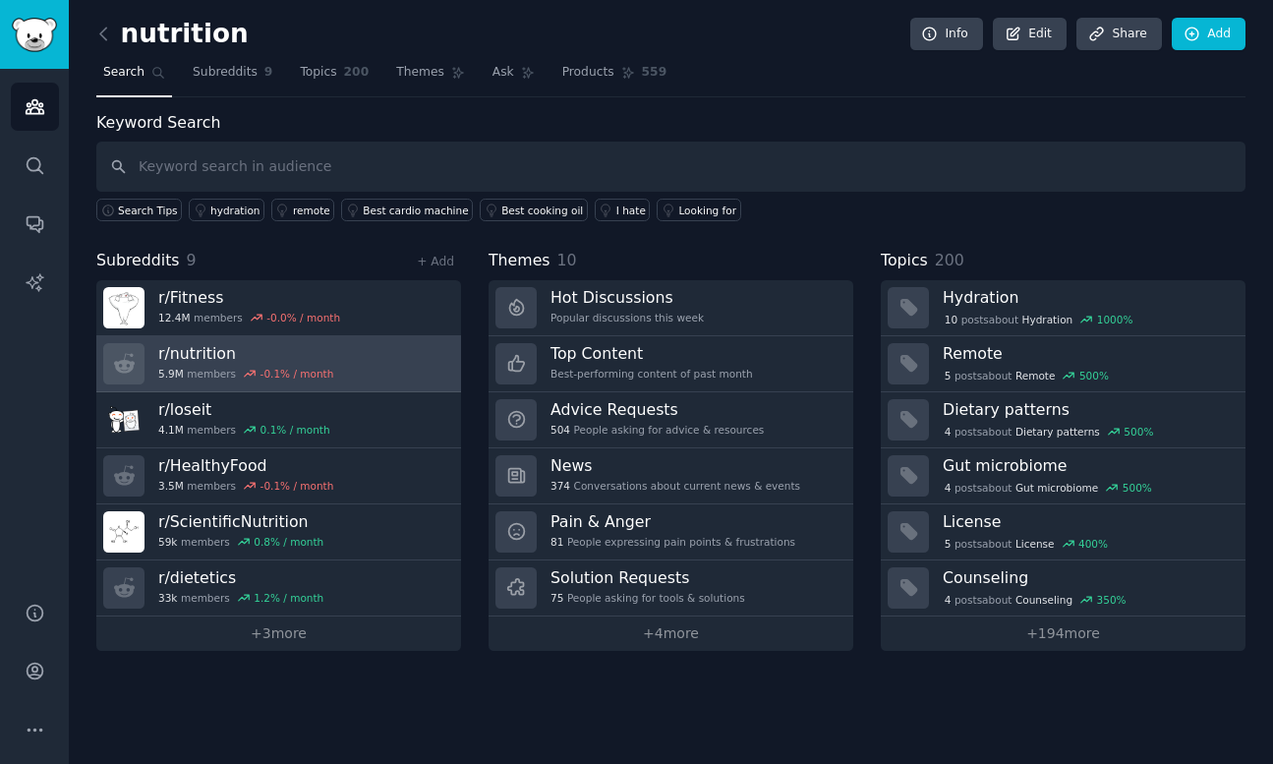
click at [243, 369] on icon at bounding box center [250, 374] width 14 height 14
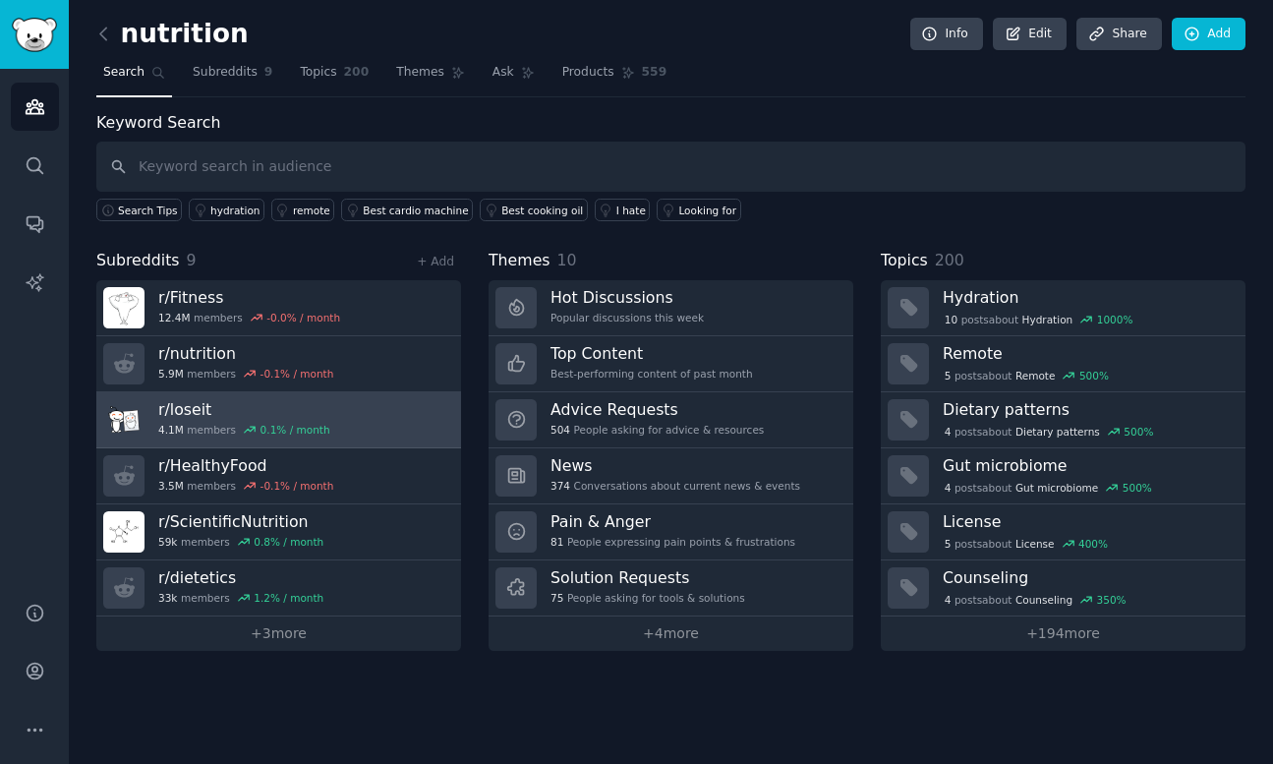
click at [241, 418] on h3 "r/ loseit" at bounding box center [244, 409] width 172 height 21
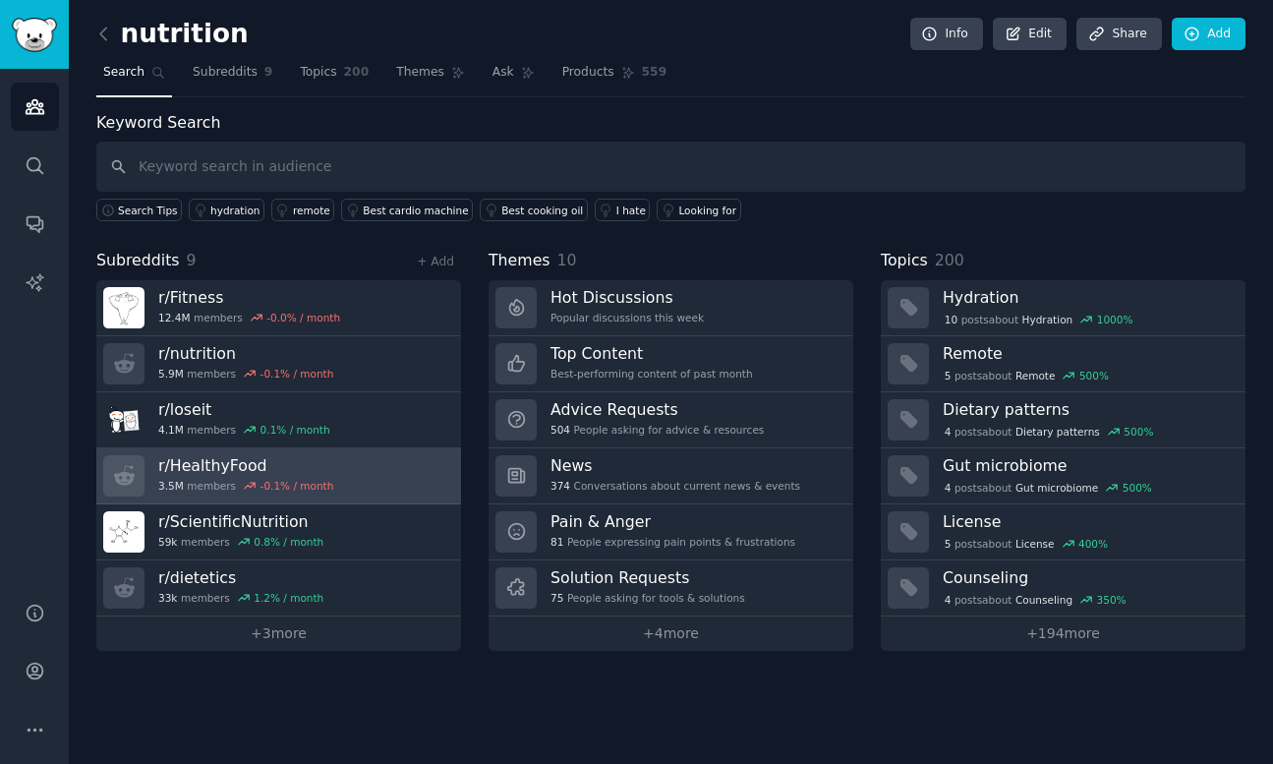
click at [249, 471] on h3 "r/ HealthyFood" at bounding box center [245, 465] width 175 height 21
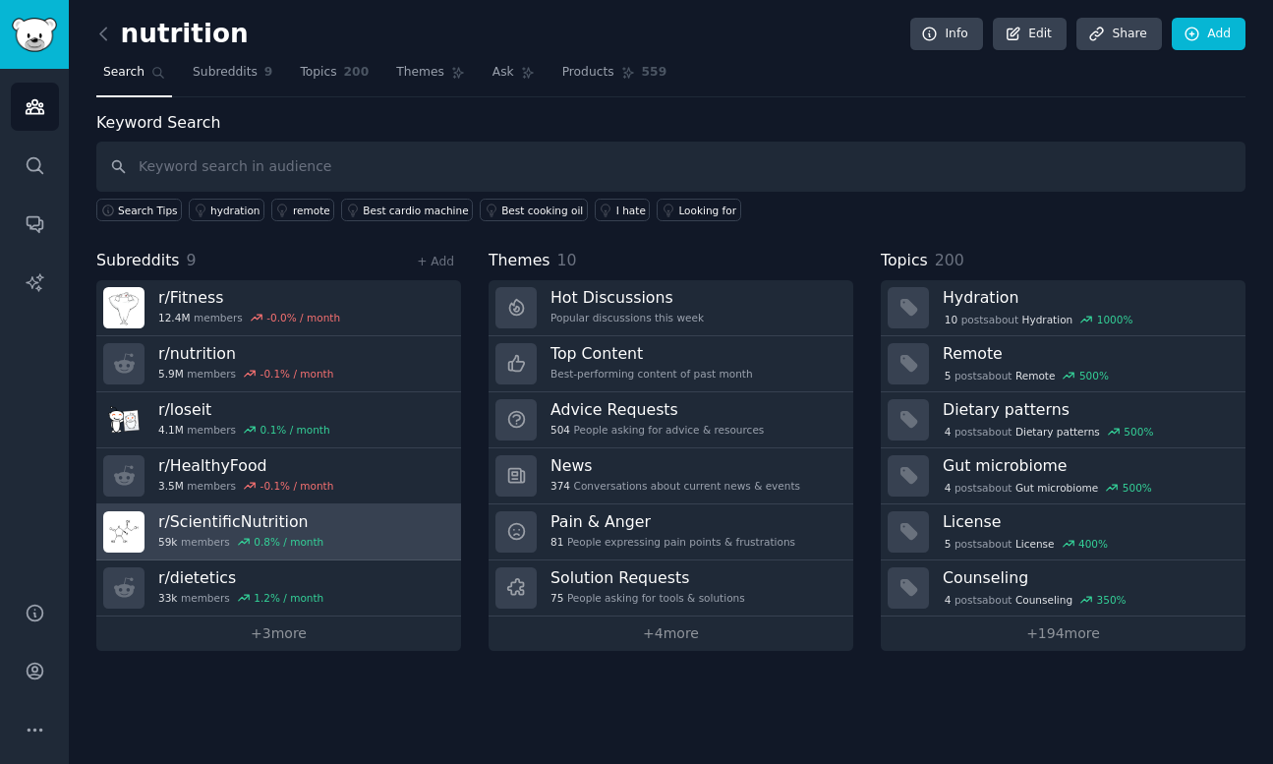
click at [249, 522] on h3 "r/ ScientificNutrition" at bounding box center [240, 521] width 165 height 21
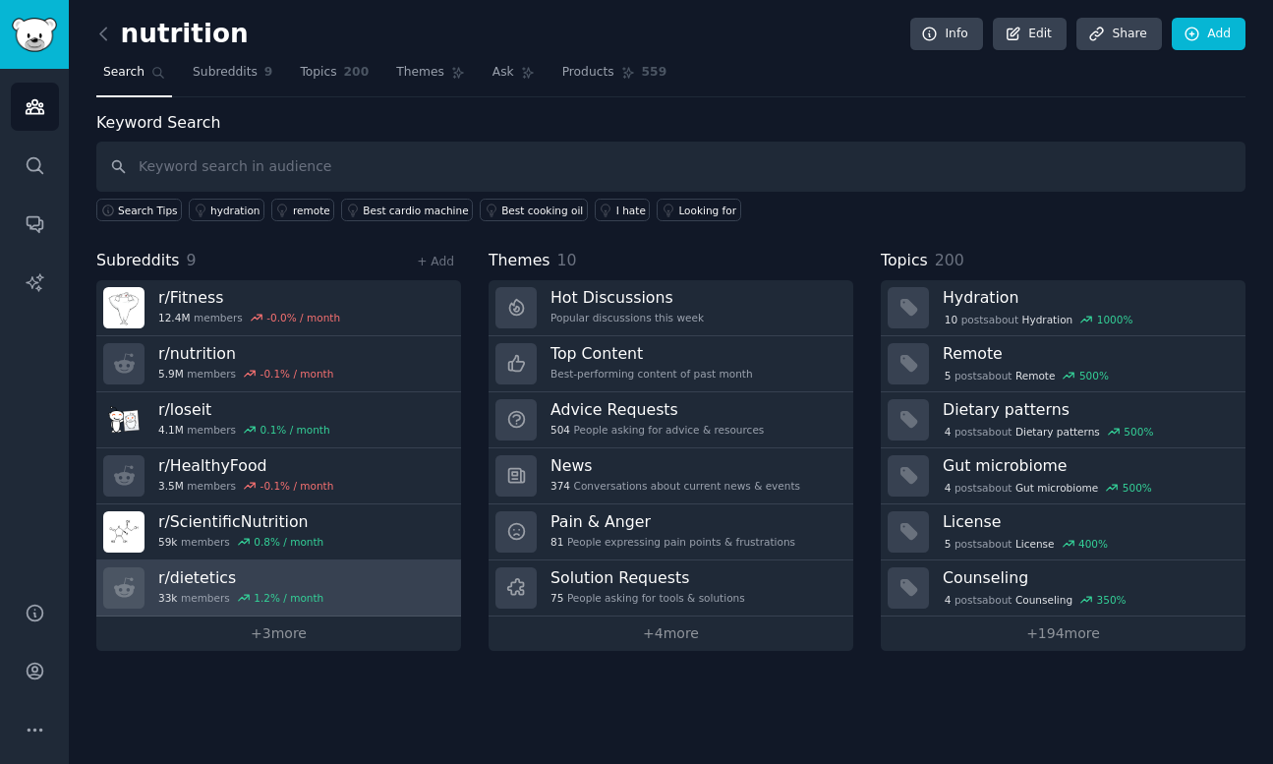
click at [247, 576] on h3 "r/ dietetics" at bounding box center [240, 577] width 165 height 21
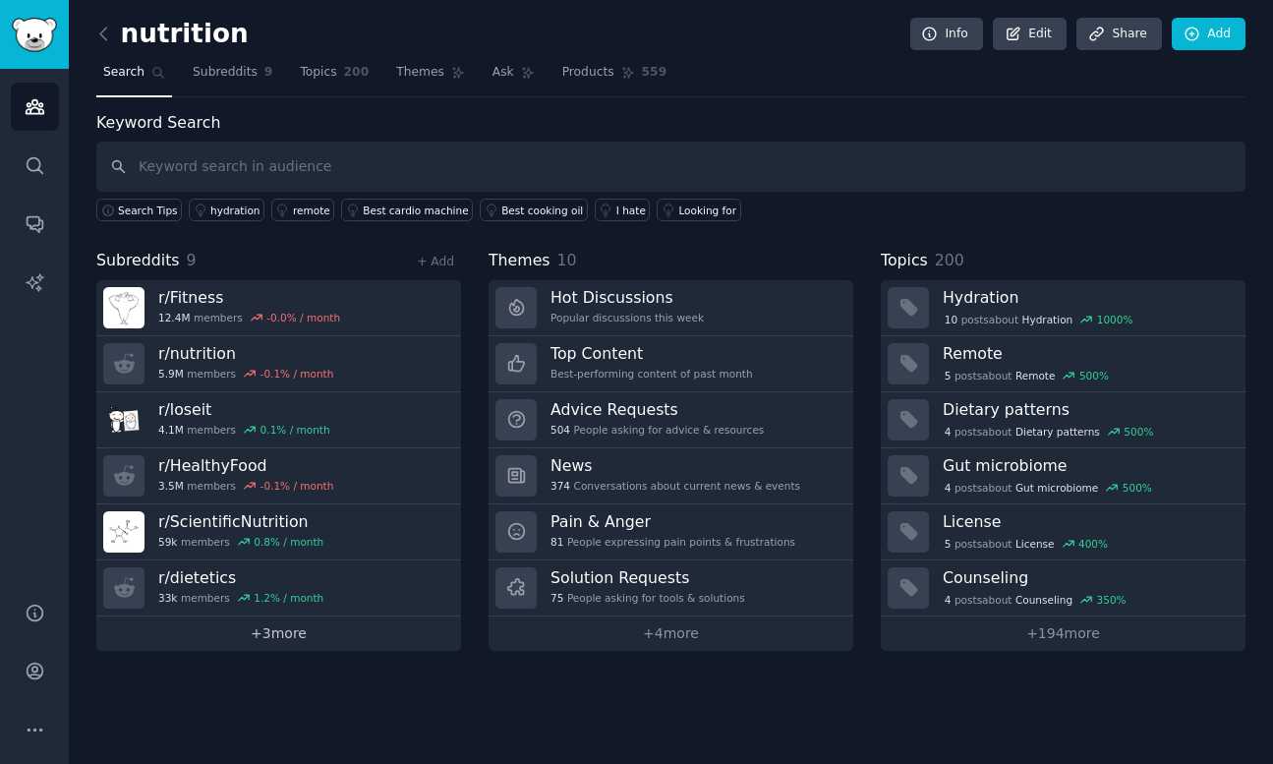
click at [278, 645] on link "+ 3 more" at bounding box center [278, 634] width 365 height 34
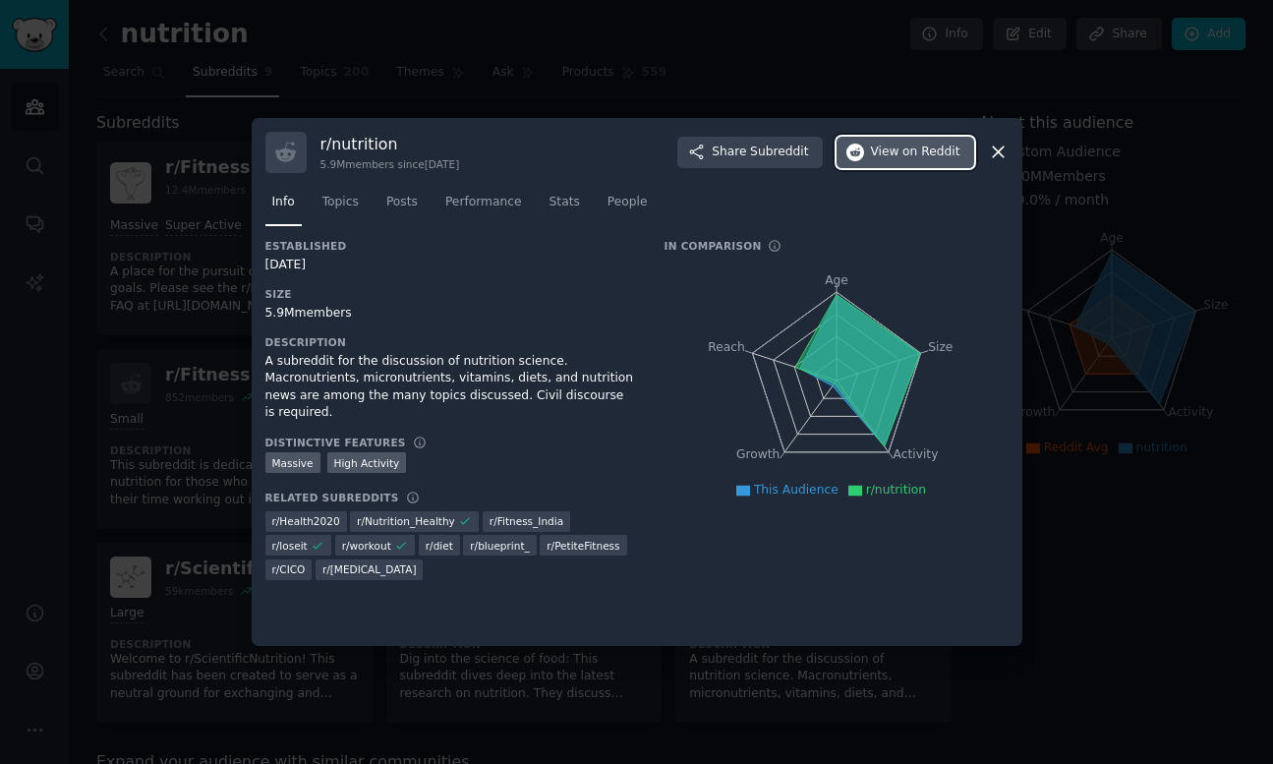
click at [894, 146] on span "View on Reddit" at bounding box center [915, 153] width 89 height 18
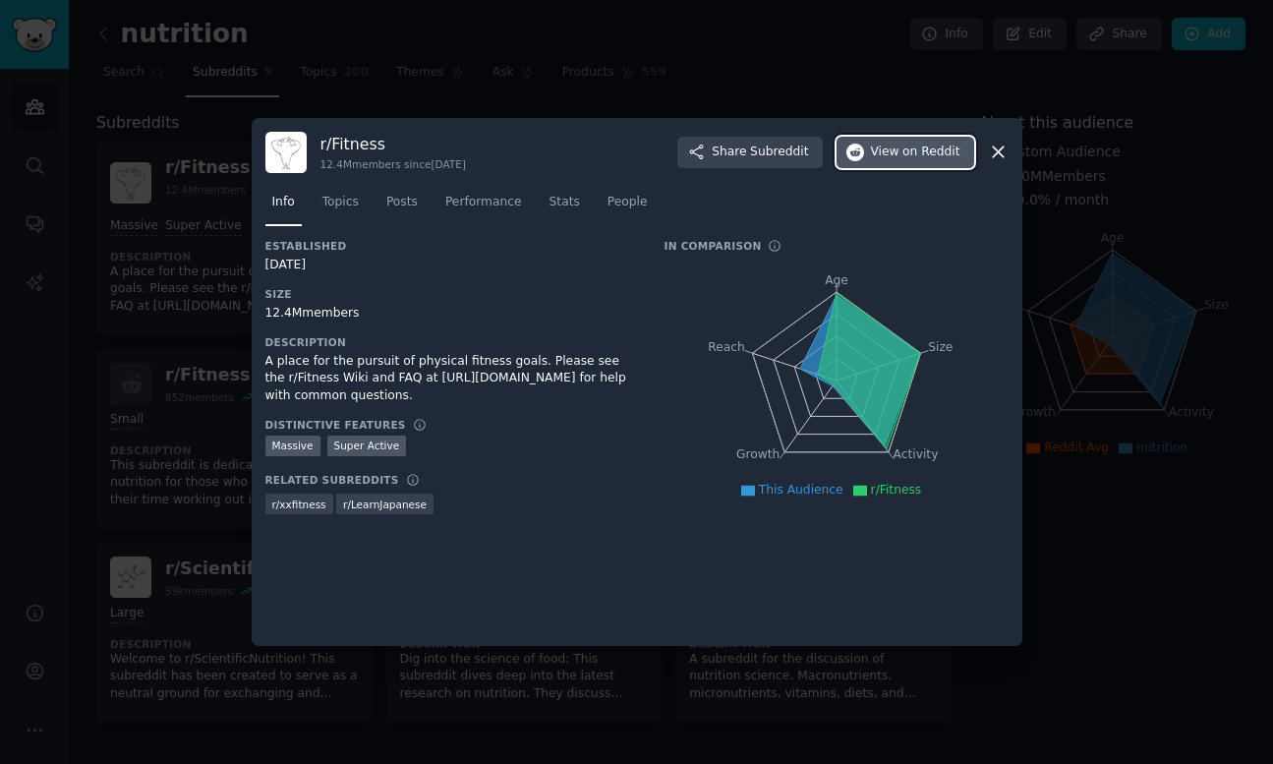
click at [901, 156] on span "View on Reddit" at bounding box center [915, 153] width 89 height 18
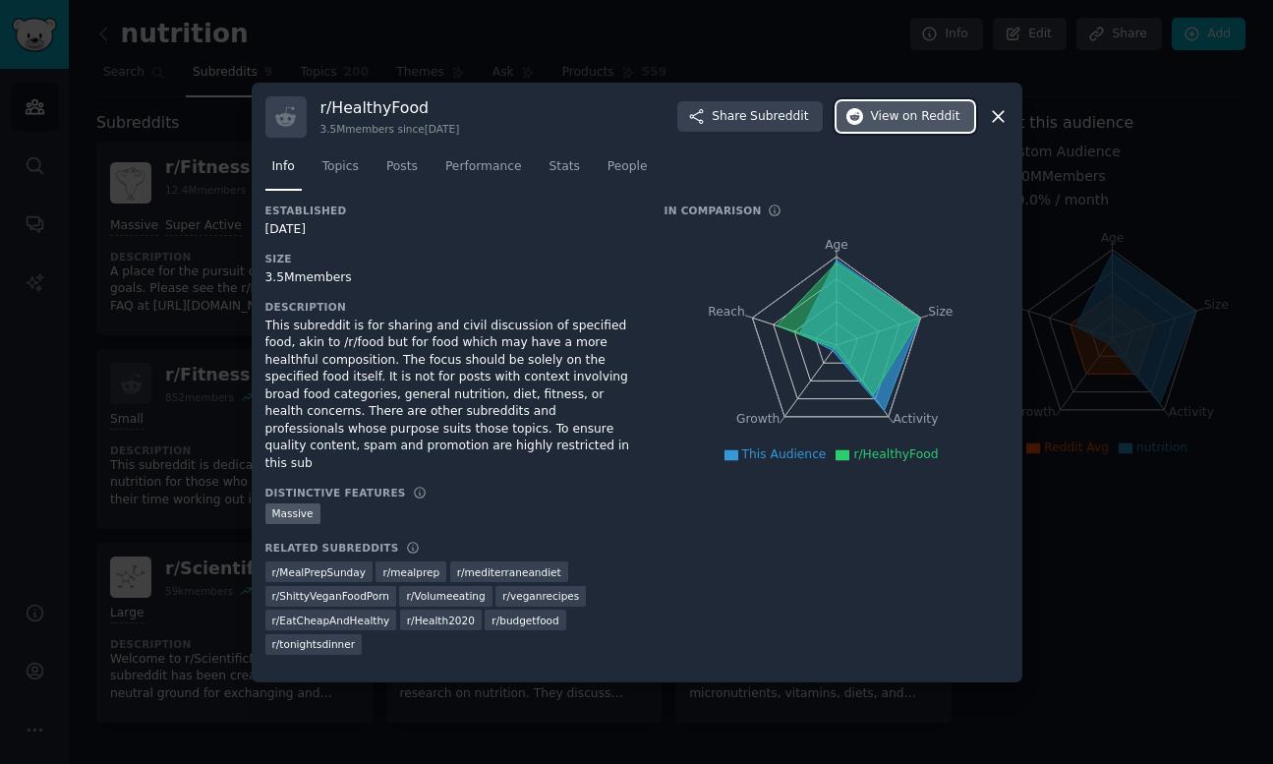
click at [936, 109] on button "View on Reddit" at bounding box center [906, 116] width 138 height 31
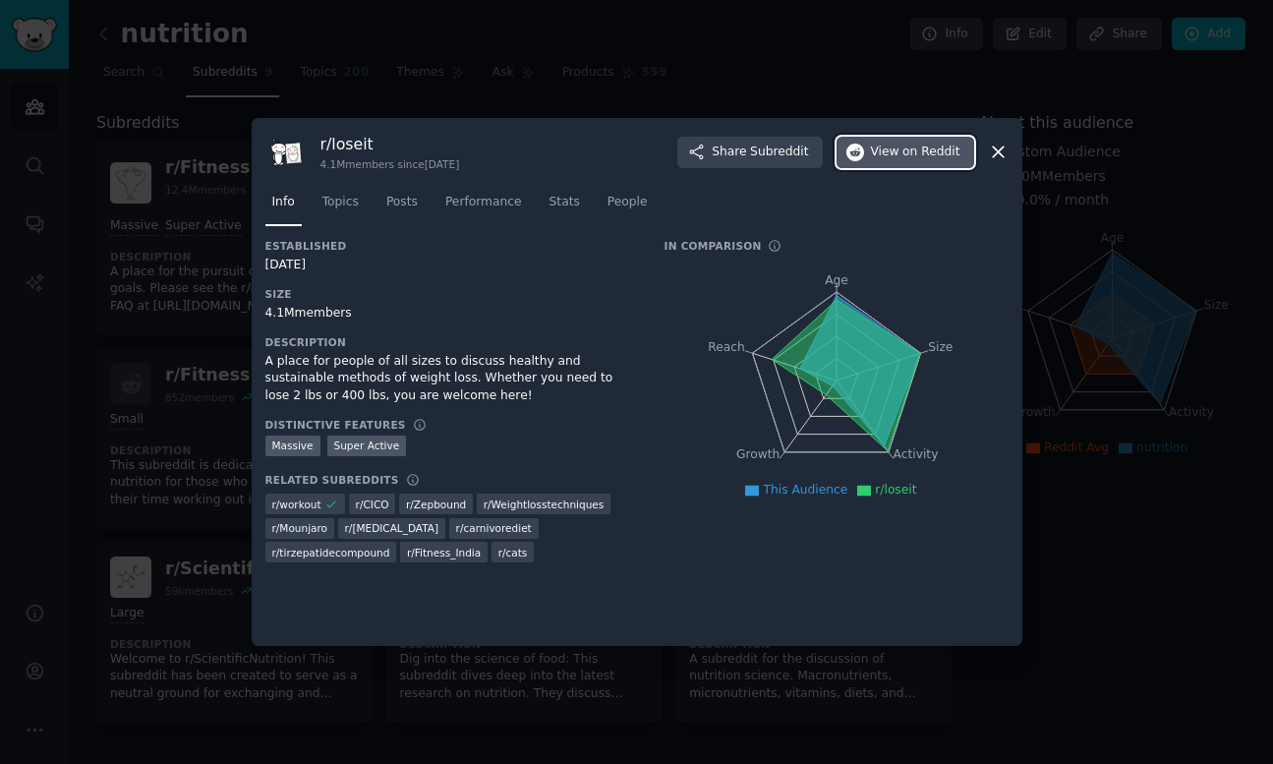
click at [890, 154] on span "View on Reddit" at bounding box center [915, 153] width 89 height 18
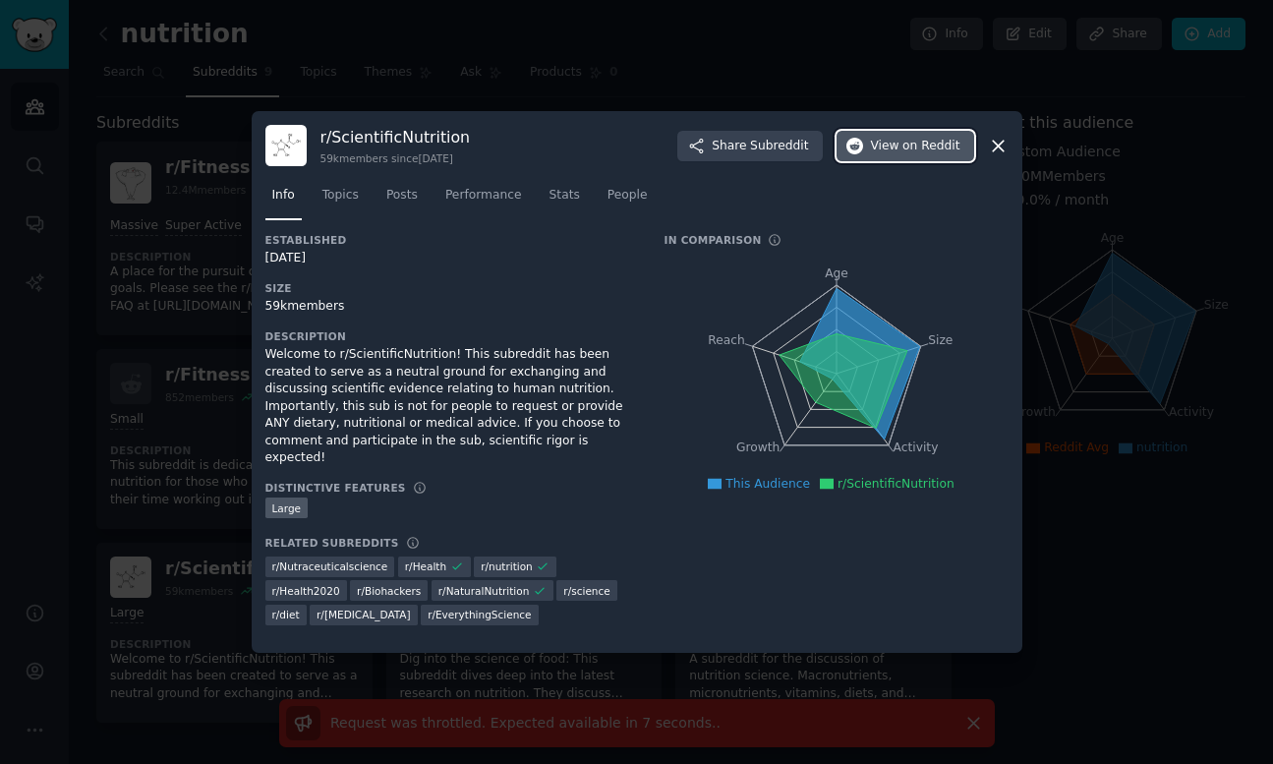
click at [918, 150] on span "on Reddit" at bounding box center [931, 147] width 57 height 18
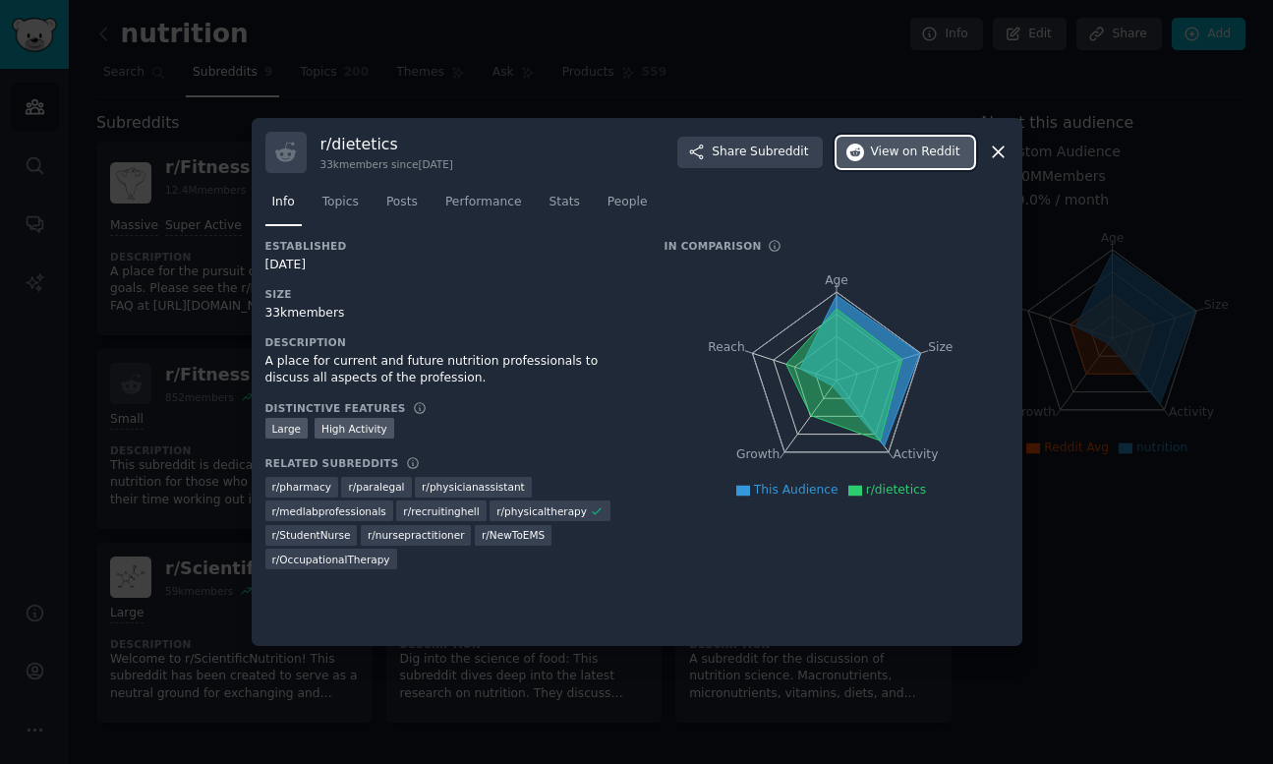
click at [904, 141] on button "View on Reddit" at bounding box center [906, 152] width 138 height 31
